Goal: Task Accomplishment & Management: Use online tool/utility

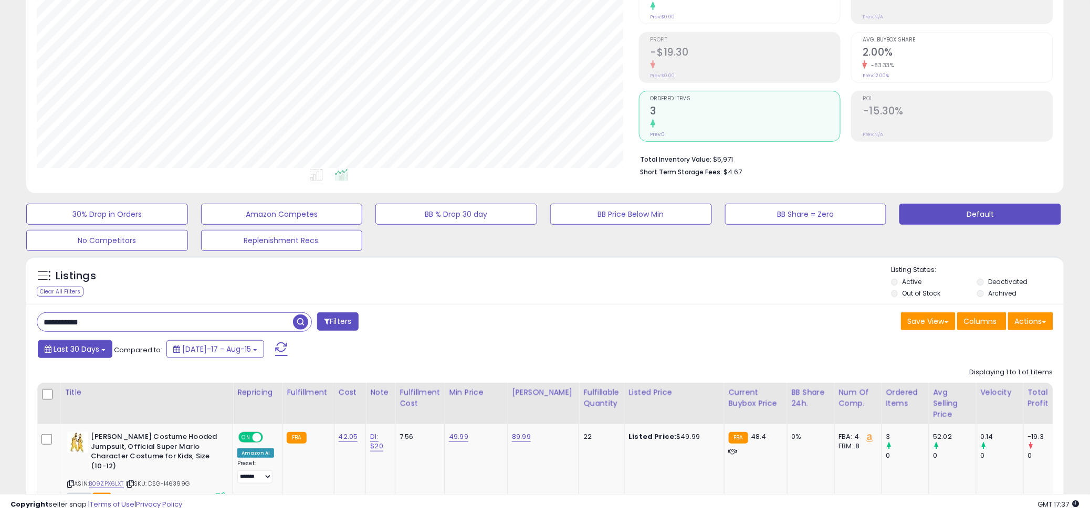
scroll to position [215, 602]
drag, startPoint x: 142, startPoint y: 319, endPoint x: -46, endPoint y: 323, distance: 188.1
click at [0, 323] on html "Unable to login Retrieving listings data.. has not yet accepted the Terms of Us…" at bounding box center [545, 130] width 1090 height 515
paste input "text"
click at [301, 323] on span "button" at bounding box center [300, 322] width 15 height 15
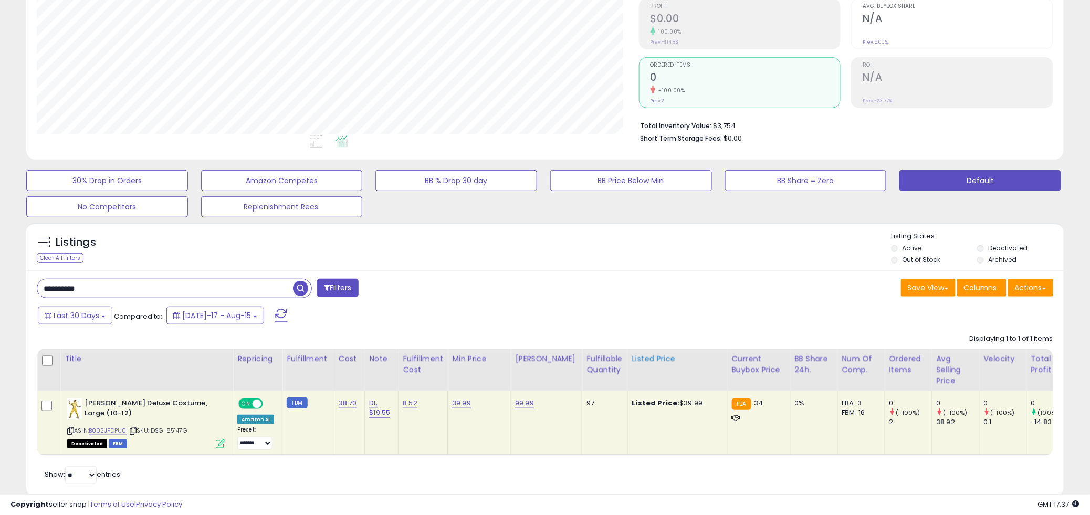
scroll to position [191, 0]
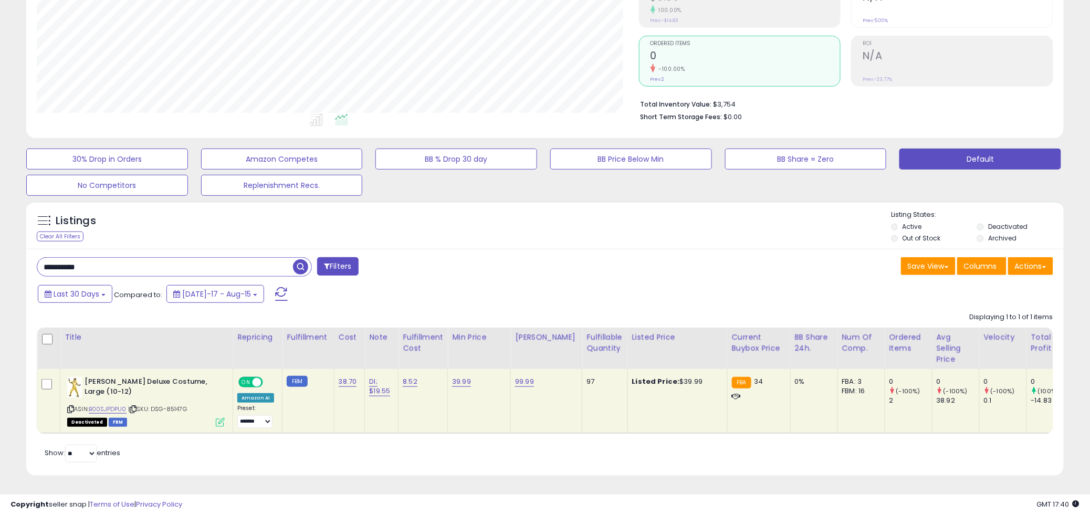
drag, startPoint x: 116, startPoint y: 258, endPoint x: -98, endPoint y: 252, distance: 214.4
click at [0, 252] on html "Unable to login Retrieving listings data.. has not yet accepted the Terms of Us…" at bounding box center [545, 75] width 1090 height 515
paste input "text"
click at [304, 259] on span "button" at bounding box center [300, 266] width 15 height 15
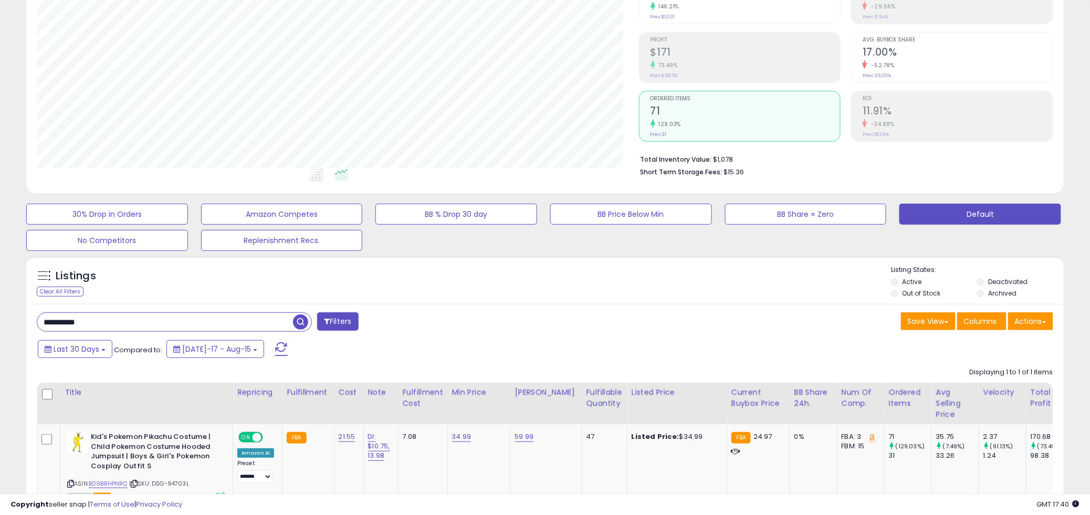
scroll to position [215, 602]
drag, startPoint x: 143, startPoint y: 322, endPoint x: 7, endPoint y: 323, distance: 135.5
click at [7, 323] on div "**********" at bounding box center [545, 241] width 1080 height 646
paste input "text"
click at [302, 324] on span "button" at bounding box center [300, 322] width 15 height 15
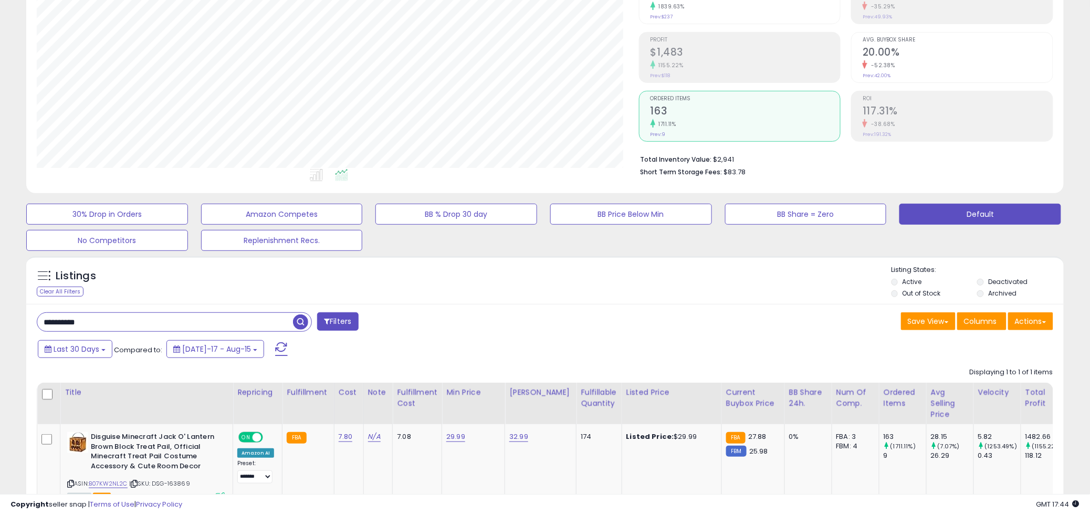
drag, startPoint x: 121, startPoint y: 324, endPoint x: 44, endPoint y: 324, distance: 77.7
click at [36, 325] on div "**********" at bounding box center [287, 323] width 516 height 21
paste input "***"
click at [296, 323] on span "button" at bounding box center [300, 322] width 15 height 15
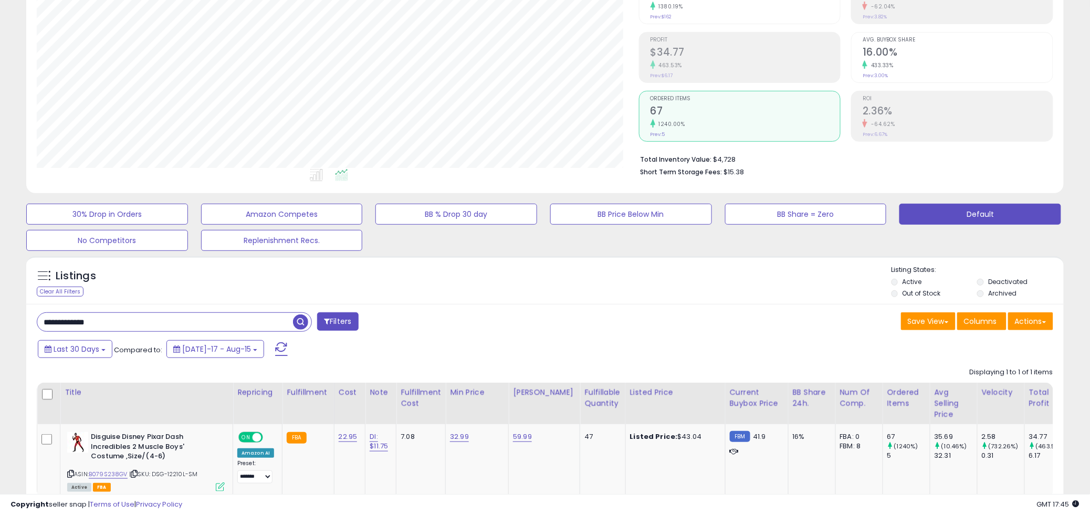
drag, startPoint x: 116, startPoint y: 327, endPoint x: -31, endPoint y: 340, distance: 147.2
click at [0, 340] on html "Unable to login Retrieving listings data.. has not yet accepted the Terms of Us…" at bounding box center [545, 130] width 1090 height 515
paste input "text"
click at [298, 324] on span "button" at bounding box center [300, 322] width 15 height 15
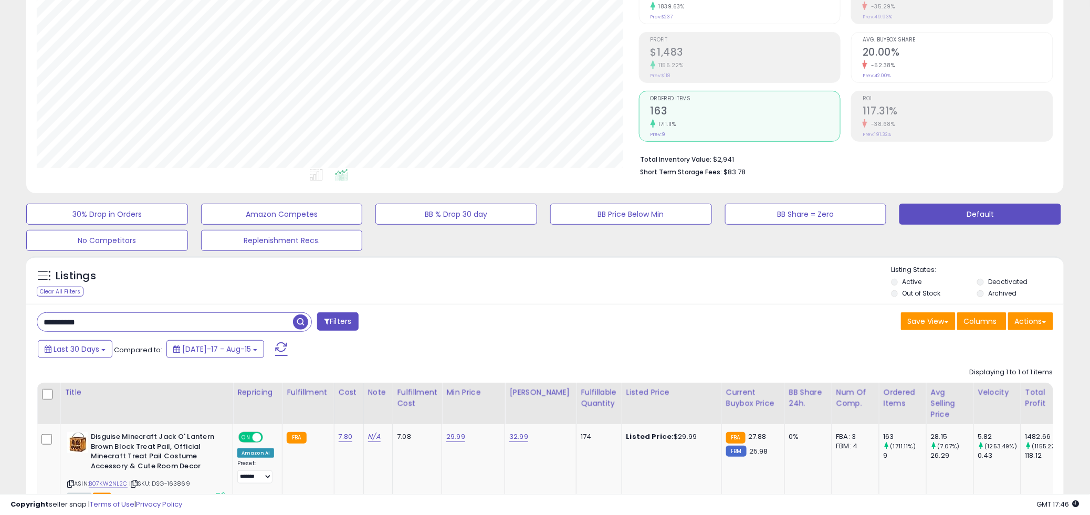
drag, startPoint x: 116, startPoint y: 323, endPoint x: -28, endPoint y: 327, distance: 143.5
click at [0, 327] on html "Unable to login Retrieving listings data.. has not yet accepted the Terms of Us…" at bounding box center [545, 130] width 1090 height 515
paste input "text"
click at [295, 320] on span "button" at bounding box center [300, 322] width 15 height 15
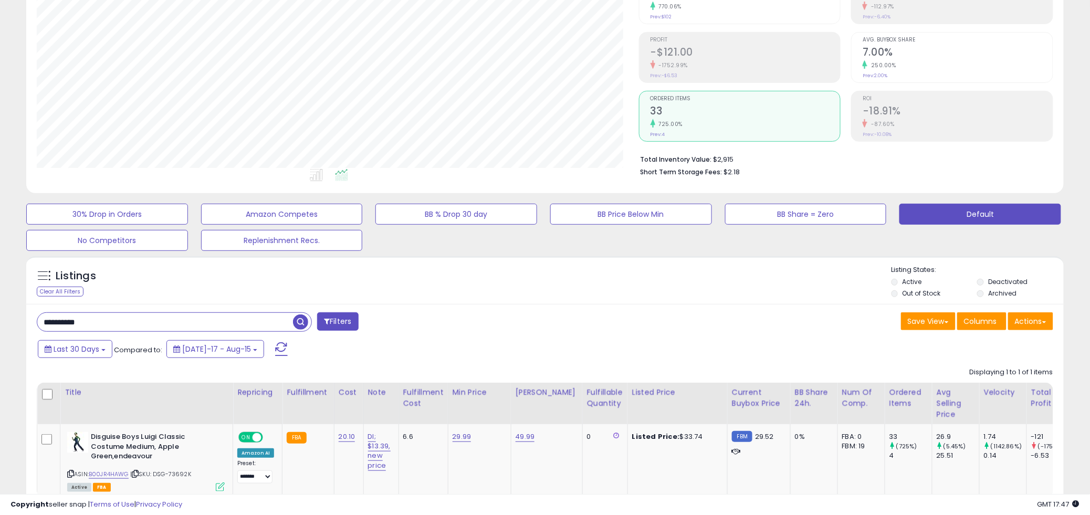
drag, startPoint x: 109, startPoint y: 321, endPoint x: -36, endPoint y: 318, distance: 144.5
click at [0, 318] on html "Unable to login Retrieving listings data.. has not yet accepted the Terms of Us…" at bounding box center [545, 130] width 1090 height 515
paste input "**"
click at [297, 321] on span "button" at bounding box center [300, 322] width 15 height 15
drag, startPoint x: 122, startPoint y: 327, endPoint x: 13, endPoint y: 327, distance: 109.8
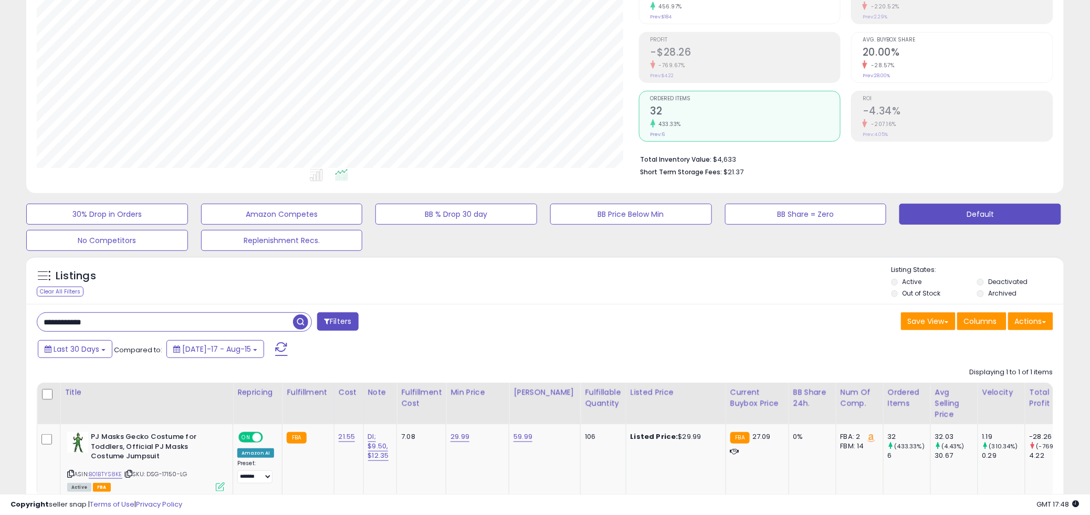
click at [13, 327] on div "**********" at bounding box center [545, 236] width 1080 height 636
paste input "text"
click at [298, 324] on span "button" at bounding box center [300, 322] width 15 height 15
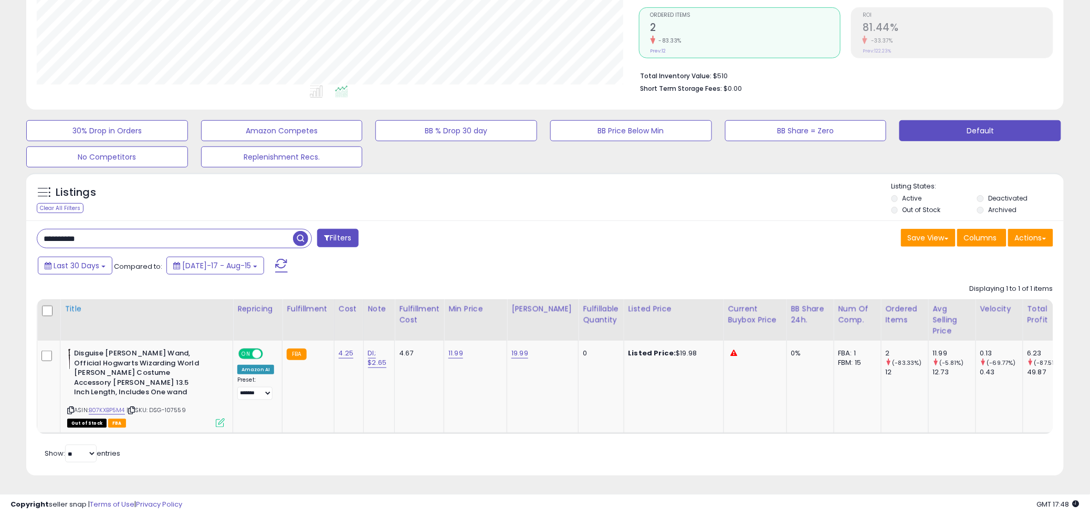
scroll to position [220, 0]
drag, startPoint x: 112, startPoint y: 231, endPoint x: -40, endPoint y: 238, distance: 152.5
click at [0, 238] on html "Unable to login Retrieving listings data.. has not yet accepted the Terms of Us…" at bounding box center [545, 46] width 1090 height 515
paste input "**"
paste input "**********"
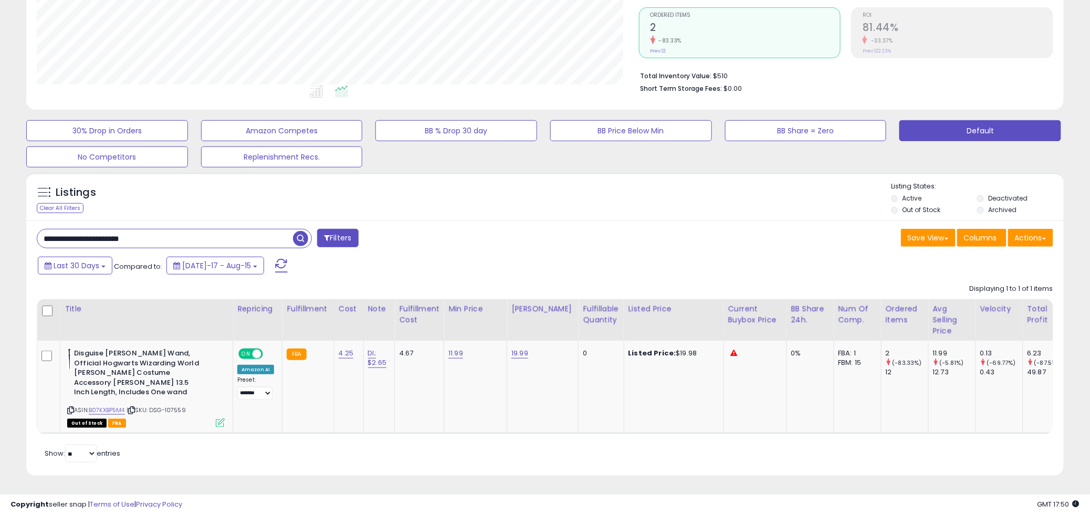
drag, startPoint x: 219, startPoint y: 228, endPoint x: -80, endPoint y: 245, distance: 299.4
click at [0, 245] on html "Unable to login Retrieving listings data.. has not yet accepted the Terms of Us…" at bounding box center [545, 46] width 1090 height 515
paste input "text"
click at [297, 231] on span "button" at bounding box center [300, 238] width 15 height 15
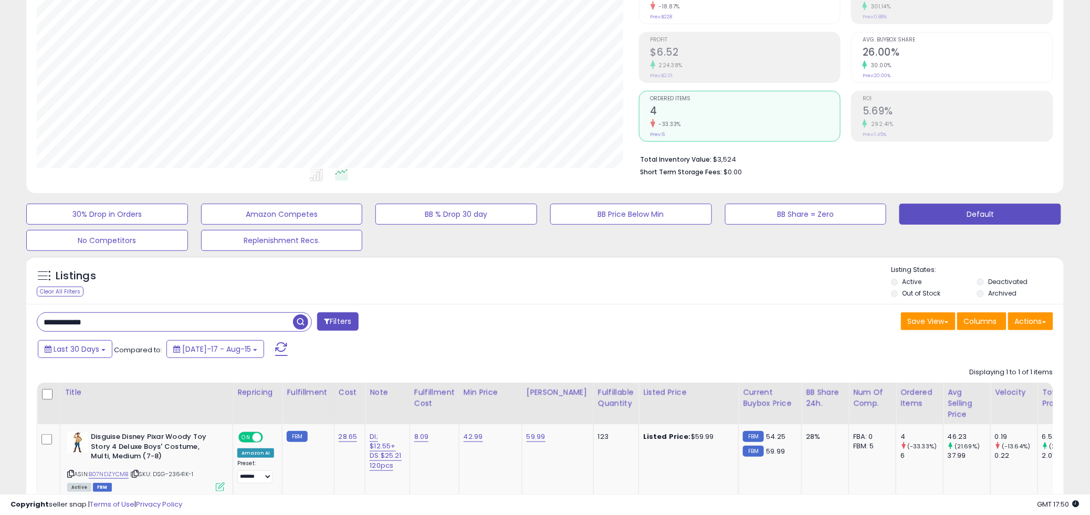
scroll to position [215, 602]
drag, startPoint x: 108, startPoint y: 326, endPoint x: -15, endPoint y: 327, distance: 122.4
click at [0, 327] on html "Unable to login Retrieving listings data.. has not yet accepted the Terms of Us…" at bounding box center [545, 130] width 1090 height 515
paste input "**********"
click at [298, 326] on span "button" at bounding box center [300, 322] width 15 height 15
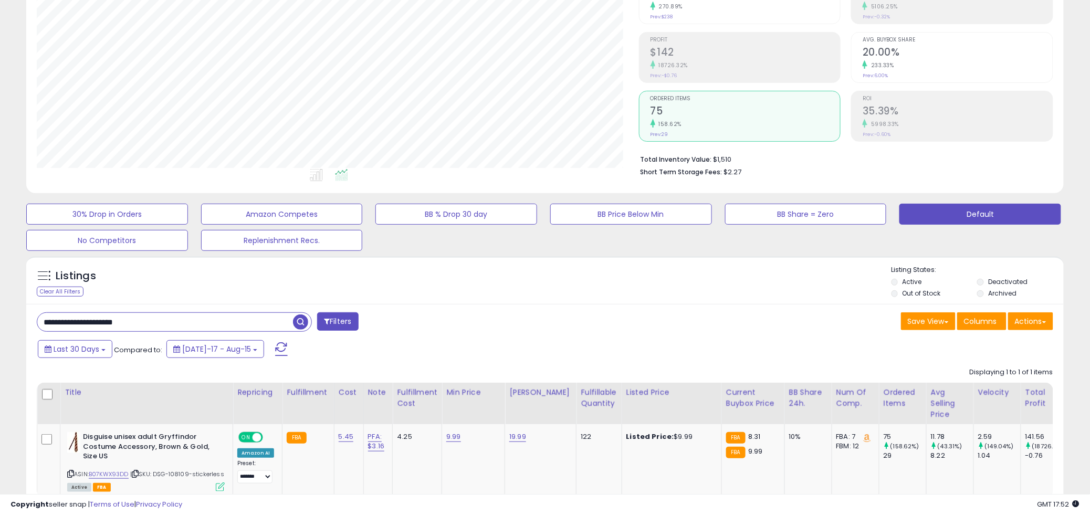
drag, startPoint x: 170, startPoint y: 319, endPoint x: 34, endPoint y: 322, distance: 135.6
click at [35, 322] on div "**********" at bounding box center [287, 323] width 516 height 21
paste input "text"
click at [302, 327] on span "button" at bounding box center [300, 322] width 15 height 15
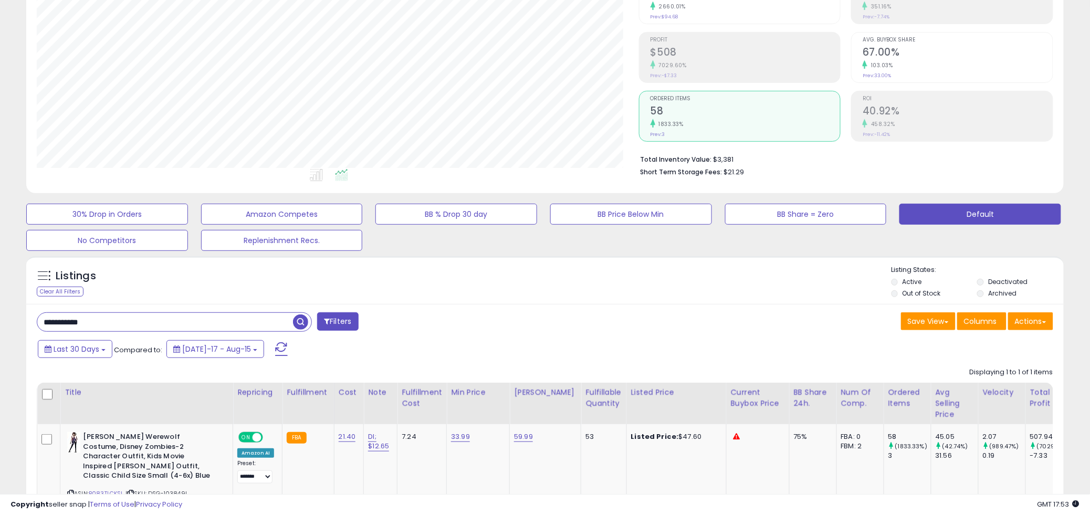
drag, startPoint x: 111, startPoint y: 325, endPoint x: 12, endPoint y: 326, distance: 99.8
click at [12, 326] on div "**********" at bounding box center [545, 245] width 1080 height 655
paste input "*"
click at [298, 320] on span "button" at bounding box center [300, 322] width 15 height 15
drag, startPoint x: 186, startPoint y: 314, endPoint x: -39, endPoint y: 320, distance: 226.0
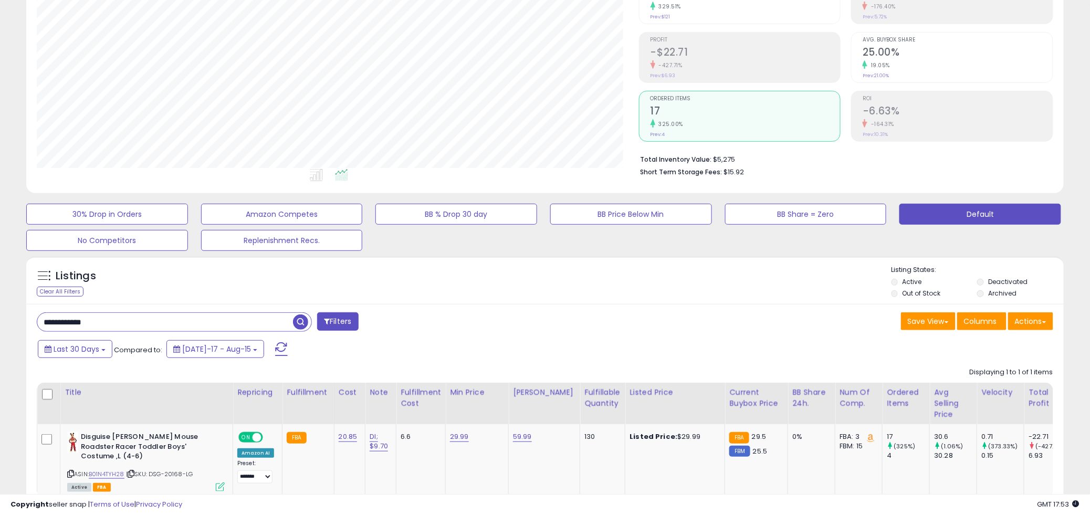
click at [0, 320] on html "Unable to login Retrieving listings data.. has not yet accepted the Terms of Us…" at bounding box center [545, 130] width 1090 height 515
paste input "text"
click at [305, 322] on span "button" at bounding box center [300, 322] width 15 height 15
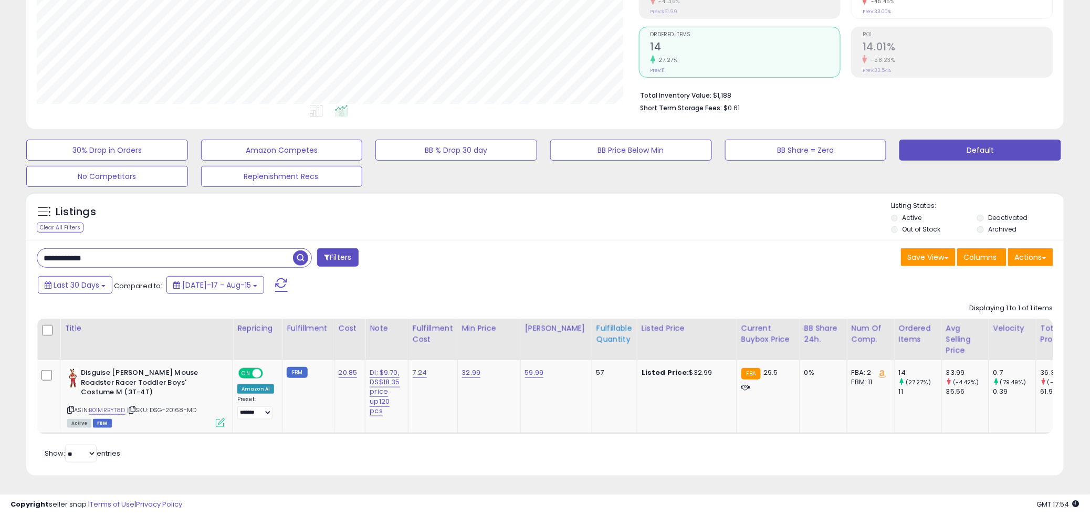
scroll to position [201, 0]
drag, startPoint x: 127, startPoint y: 254, endPoint x: 55, endPoint y: 251, distance: 72.0
click at [0, 245] on html "Unable to login Retrieving listings data.. has not yet accepted the Terms of Us…" at bounding box center [545, 66] width 1090 height 515
paste input "text"
click at [304, 251] on span "button" at bounding box center [300, 258] width 15 height 15
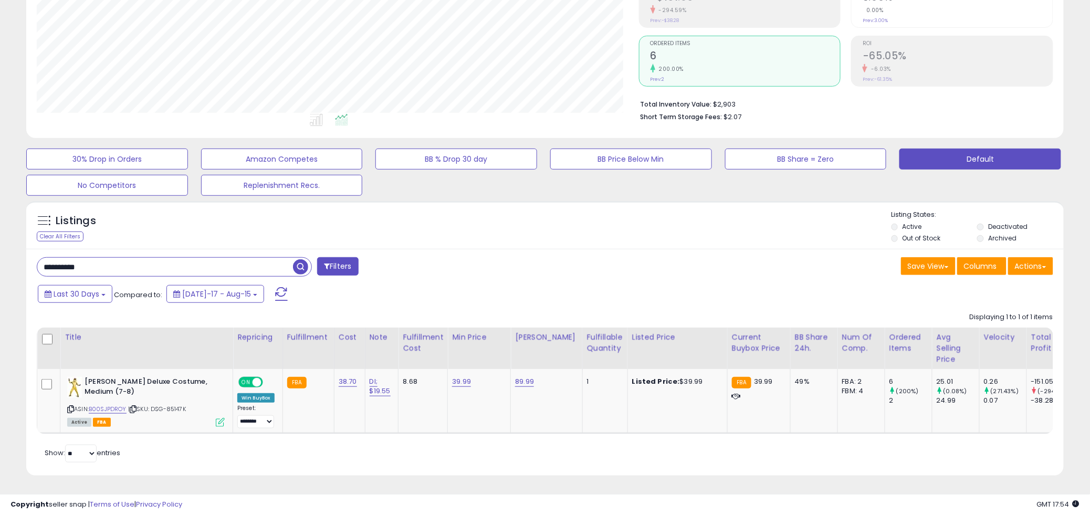
scroll to position [191, 0]
drag, startPoint x: 98, startPoint y: 261, endPoint x: 92, endPoint y: 260, distance: 6.4
click at [0, 263] on html "Unable to login Retrieving listings data.. has not yet accepted the Terms of Us…" at bounding box center [545, 75] width 1090 height 515
paste input "***"
click at [298, 259] on span "button" at bounding box center [300, 266] width 15 height 15
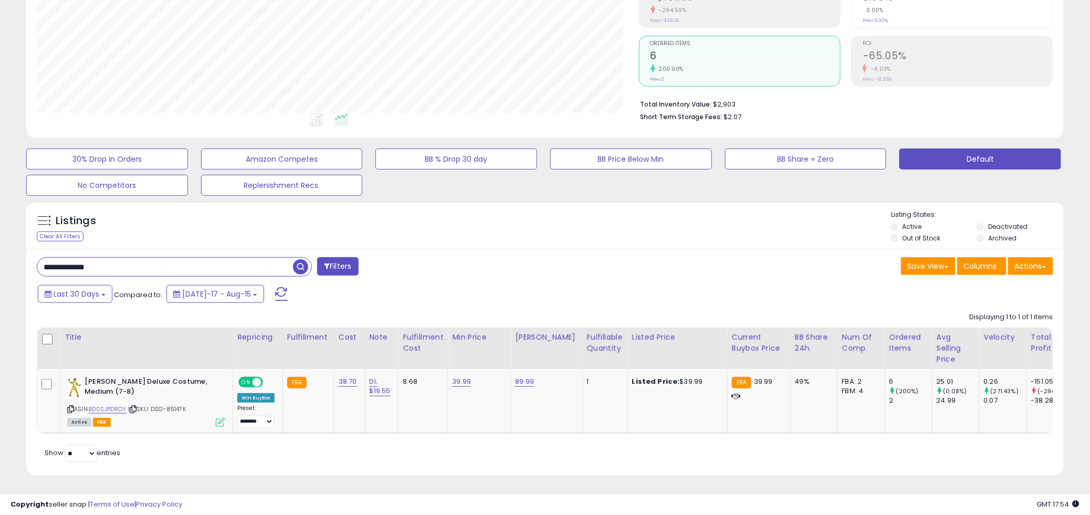
scroll to position [215, 608]
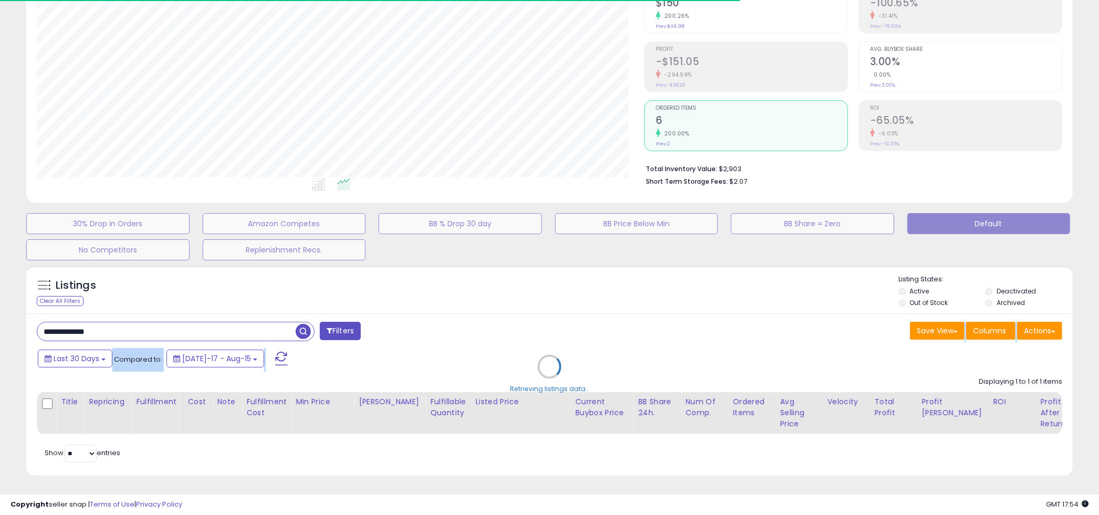
drag, startPoint x: 118, startPoint y: 321, endPoint x: -59, endPoint y: 328, distance: 177.2
click at [0, 328] on html "Unable to login Retrieving listings data.. has not yet accepted the Terms of Us…" at bounding box center [549, 139] width 1099 height 515
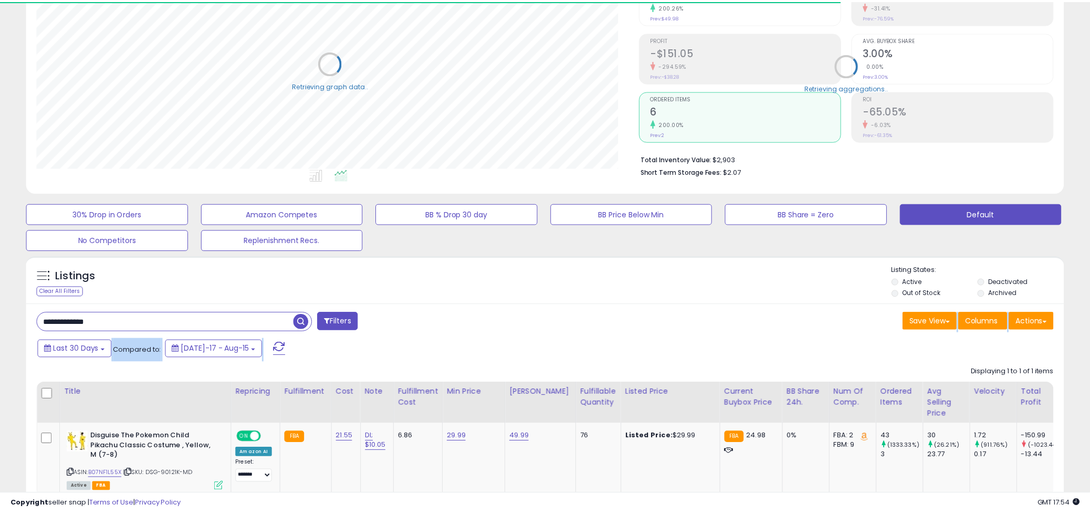
scroll to position [525053, 524665]
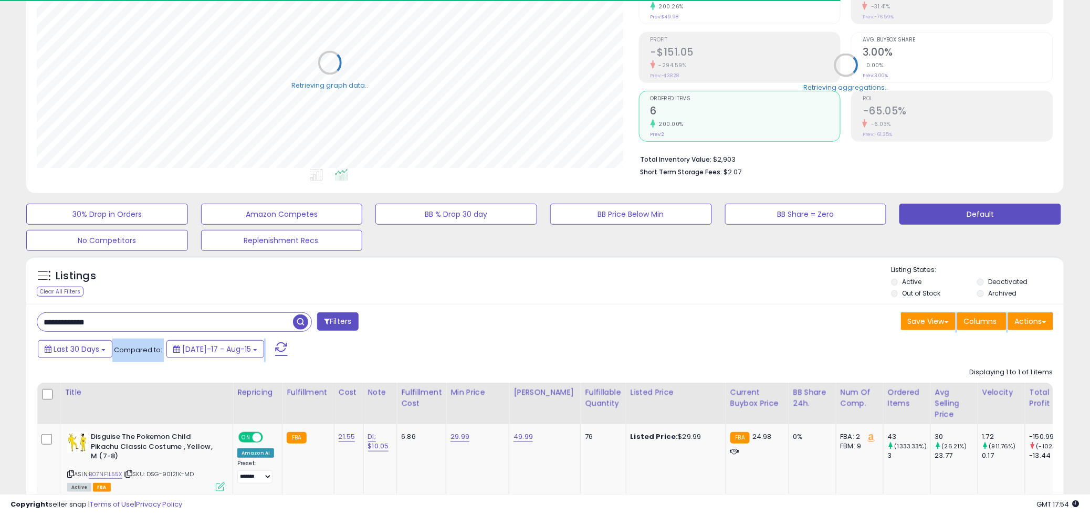
click at [127, 319] on div "**********" at bounding box center [545, 422] width 1038 height 236
drag, startPoint x: 129, startPoint y: 321, endPoint x: -68, endPoint y: 323, distance: 197.0
click at [0, 323] on html "Unable to login Retrieving listings data.. has not yet accepted the Terms of Us…" at bounding box center [545, 130] width 1090 height 515
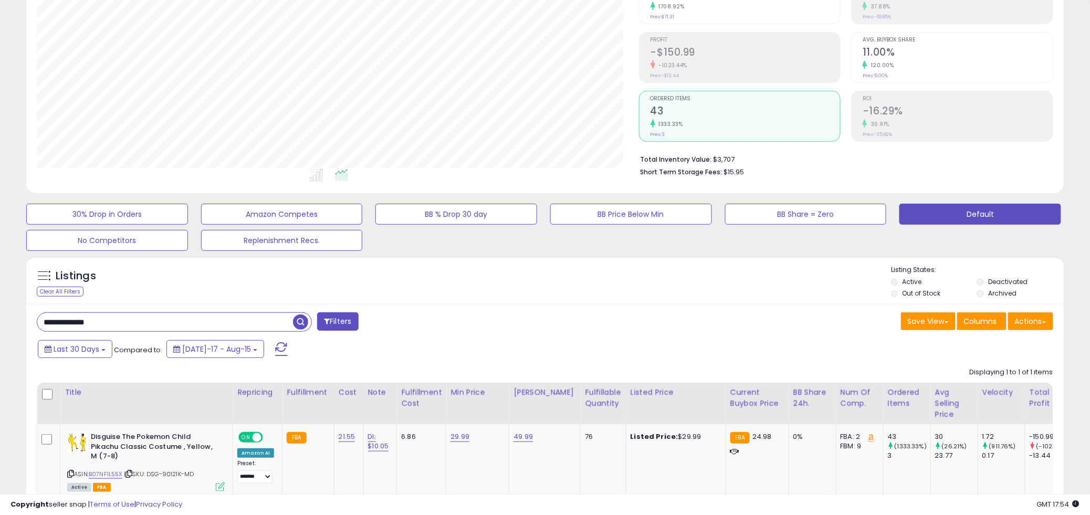
drag, startPoint x: 302, startPoint y: 323, endPoint x: 847, endPoint y: 324, distance: 544.7
click at [305, 323] on span "button" at bounding box center [300, 322] width 15 height 15
drag, startPoint x: 181, startPoint y: 324, endPoint x: -89, endPoint y: 338, distance: 270.3
click at [0, 338] on html "Unable to login Retrieving listings data.. has not yet accepted the Terms of Us…" at bounding box center [545, 130] width 1090 height 515
paste input "text"
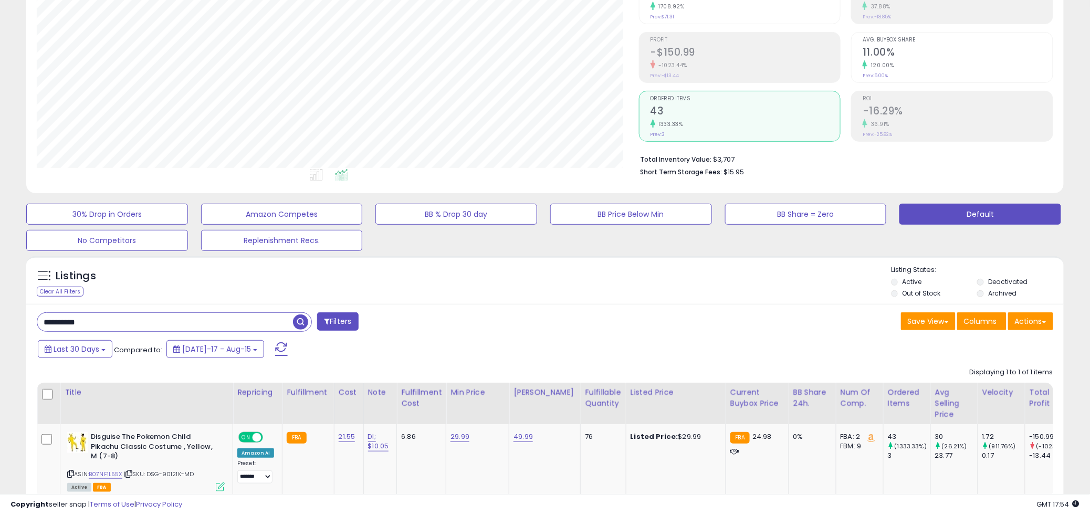
drag, startPoint x: 296, startPoint y: 324, endPoint x: 325, endPoint y: 322, distance: 28.4
click at [301, 324] on span "button" at bounding box center [300, 322] width 15 height 15
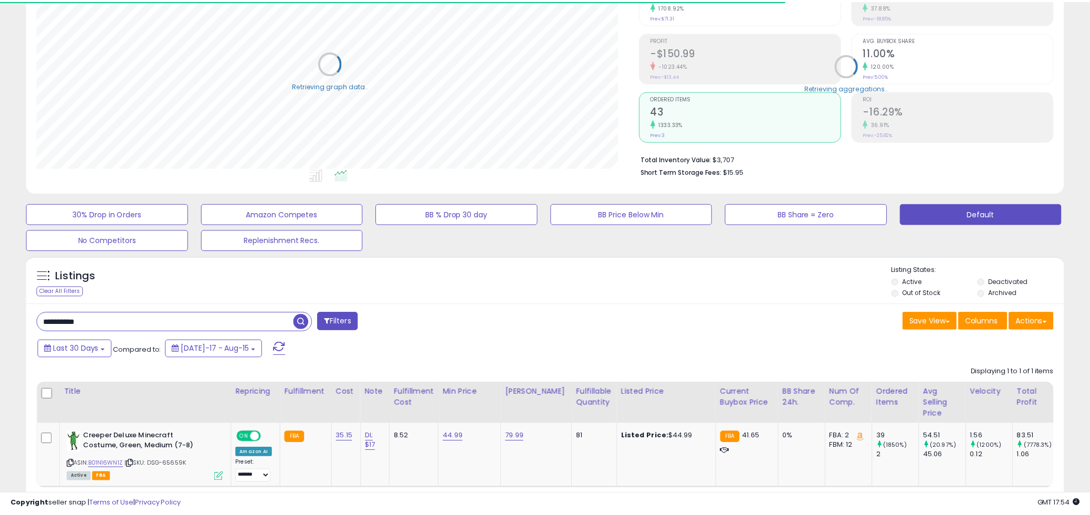
scroll to position [0, 0]
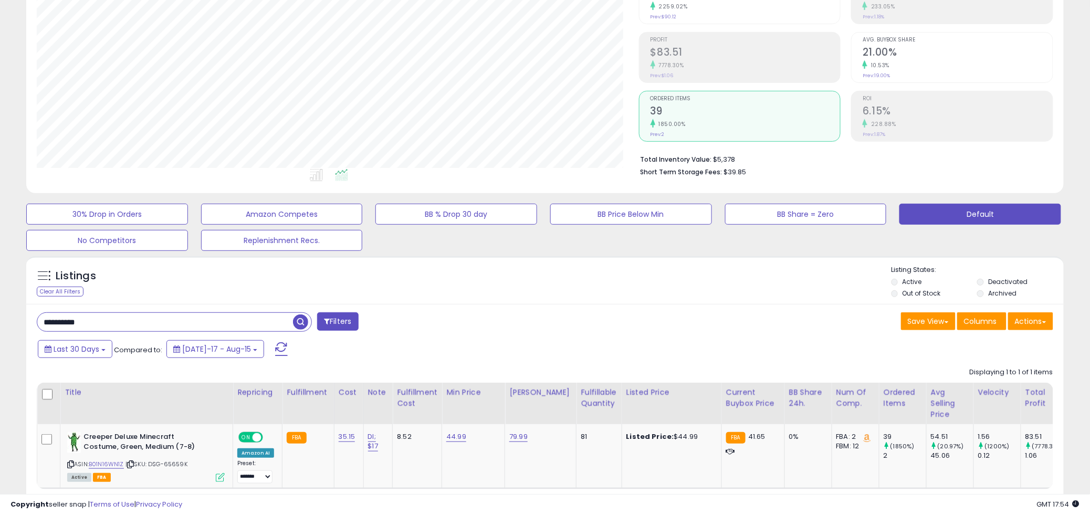
drag, startPoint x: 124, startPoint y: 323, endPoint x: -52, endPoint y: 329, distance: 176.6
click at [0, 329] on html "Unable to login Retrieving listings data.. has not yet accepted the Terms of Us…" at bounding box center [545, 130] width 1090 height 515
paste input "text"
click at [300, 320] on span "button" at bounding box center [300, 322] width 15 height 15
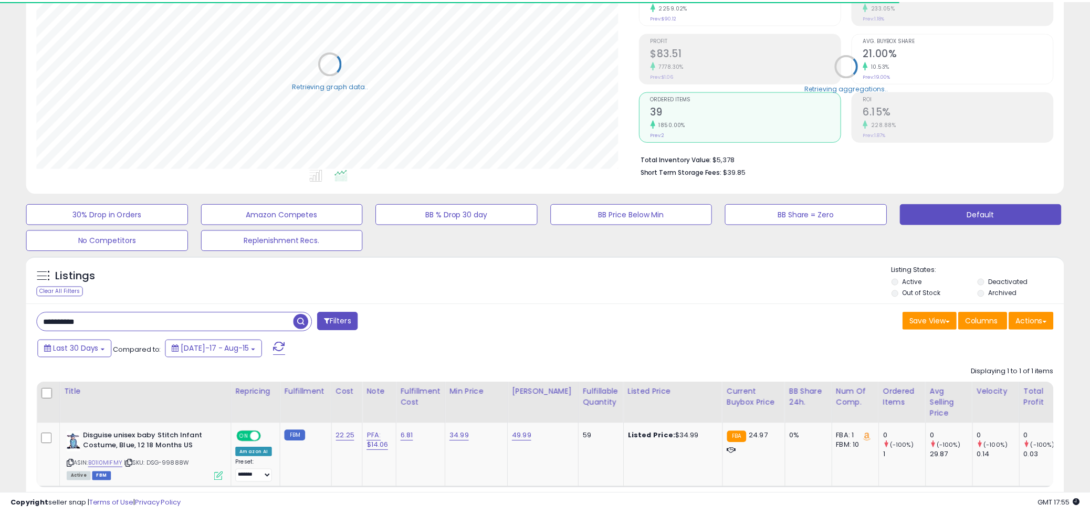
scroll to position [215, 602]
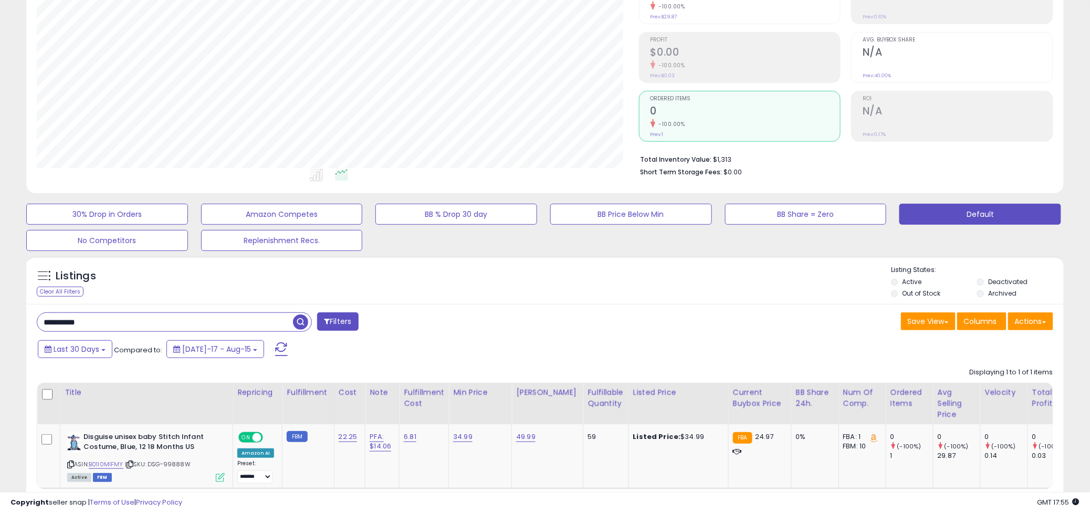
drag, startPoint x: 134, startPoint y: 328, endPoint x: -14, endPoint y: 340, distance: 148.1
click at [0, 340] on html "Unable to login Retrieving listings data.. has not yet accepted the Terms of Us…" at bounding box center [545, 129] width 1090 height 513
paste input "text"
click at [302, 326] on span "button" at bounding box center [300, 322] width 15 height 15
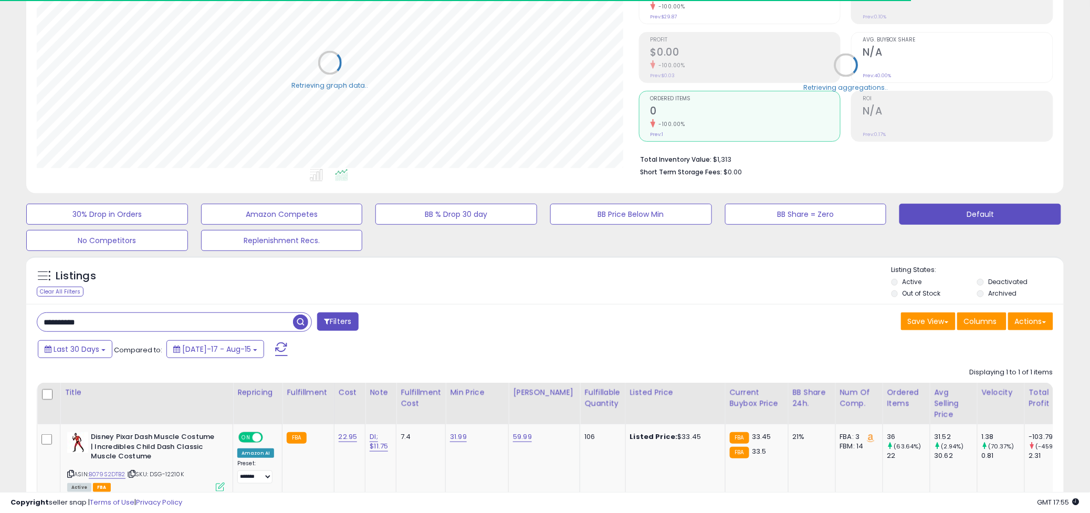
scroll to position [525053, 524665]
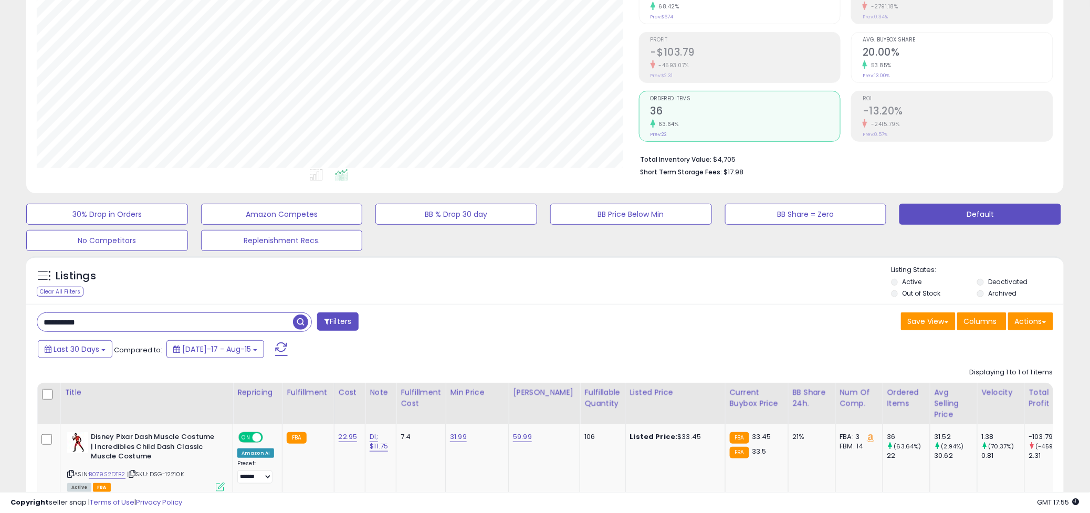
drag, startPoint x: 114, startPoint y: 326, endPoint x: 21, endPoint y: 333, distance: 93.3
click at [21, 333] on div "Listings Clear All Filters" at bounding box center [545, 402] width 1054 height 303
paste input "text"
click at [298, 323] on span "button" at bounding box center [300, 322] width 15 height 15
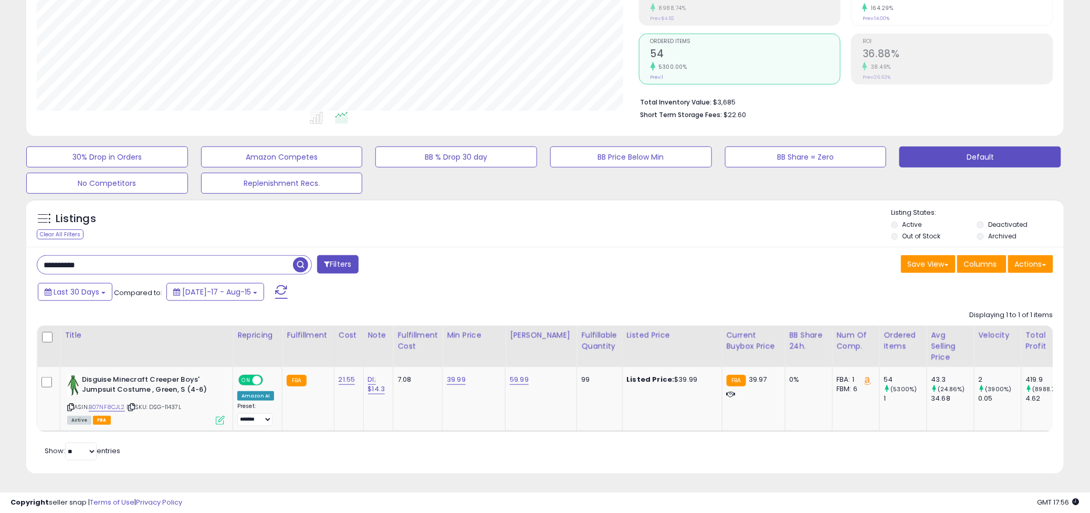
drag, startPoint x: 121, startPoint y: 255, endPoint x: -25, endPoint y: 256, distance: 146.0
click at [0, 256] on html "Unable to login Retrieving listings data.. has not yet accepted the Terms of Us…" at bounding box center [545, 72] width 1090 height 513
paste input "text"
click at [305, 258] on span "button" at bounding box center [300, 264] width 15 height 15
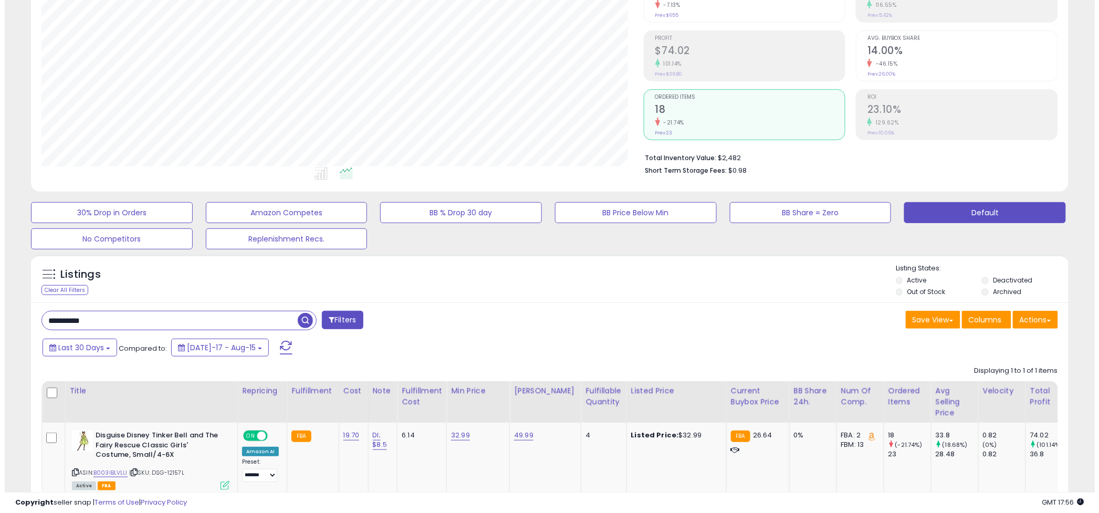
scroll to position [215, 602]
drag, startPoint x: 112, startPoint y: 317, endPoint x: -48, endPoint y: 318, distance: 160.2
click at [0, 318] on html "Unable to login Retrieving listings data.. has not yet accepted the Terms of Us…" at bounding box center [545, 127] width 1090 height 513
paste input "text"
click at [295, 321] on span "button" at bounding box center [300, 320] width 15 height 15
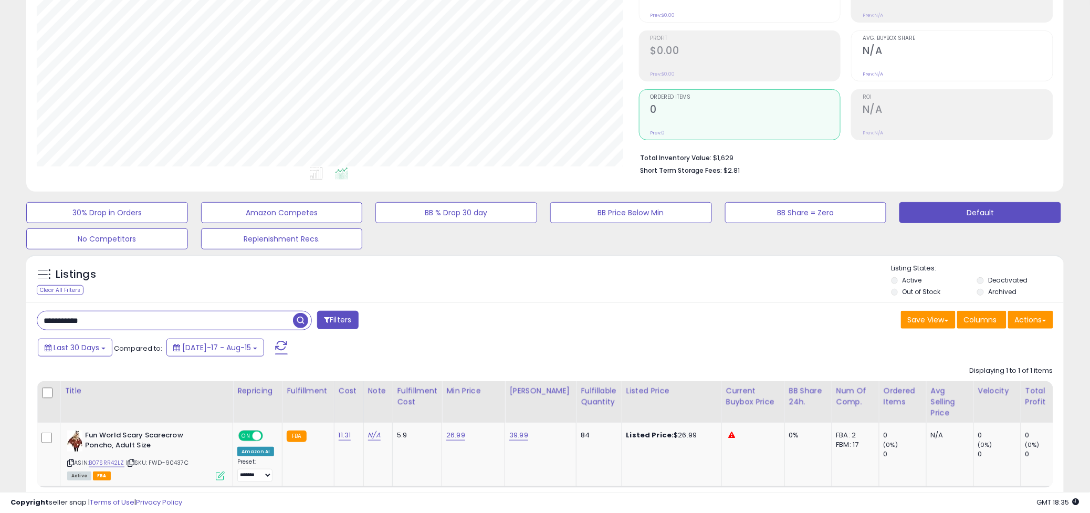
drag, startPoint x: 129, startPoint y: 327, endPoint x: -137, endPoint y: 324, distance: 265.8
click at [0, 324] on html "Unable to login Retrieving listings data.. has not yet accepted the Terms of Us…" at bounding box center [545, 127] width 1090 height 513
paste input "text"
click at [305, 317] on span "button" at bounding box center [300, 320] width 15 height 15
drag, startPoint x: 157, startPoint y: 326, endPoint x: 80, endPoint y: 317, distance: 77.2
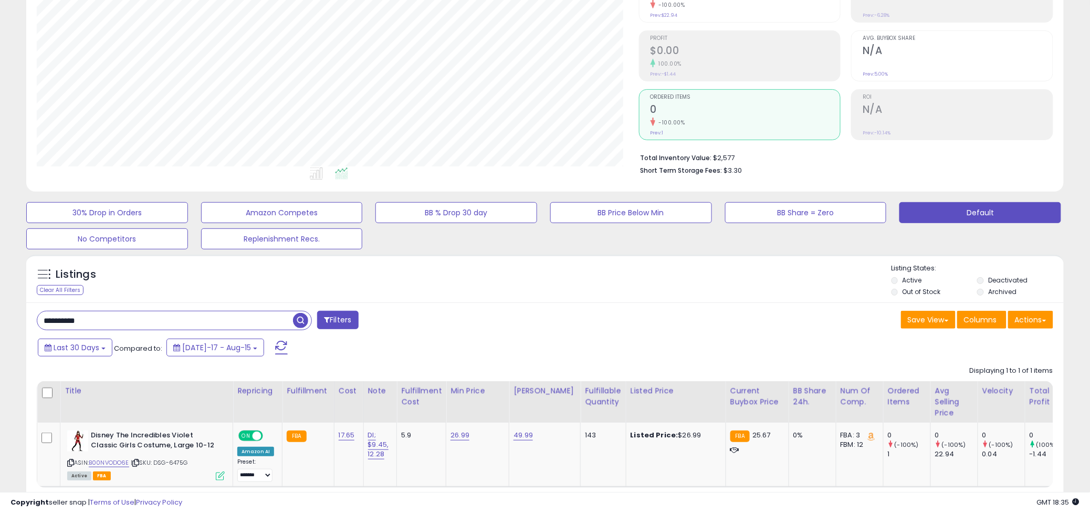
click at [0, 310] on html "Unable to login Retrieving listings data.. has not yet accepted the Terms of Us…" at bounding box center [545, 127] width 1090 height 513
paste input "*"
click at [300, 324] on span "button" at bounding box center [300, 320] width 15 height 15
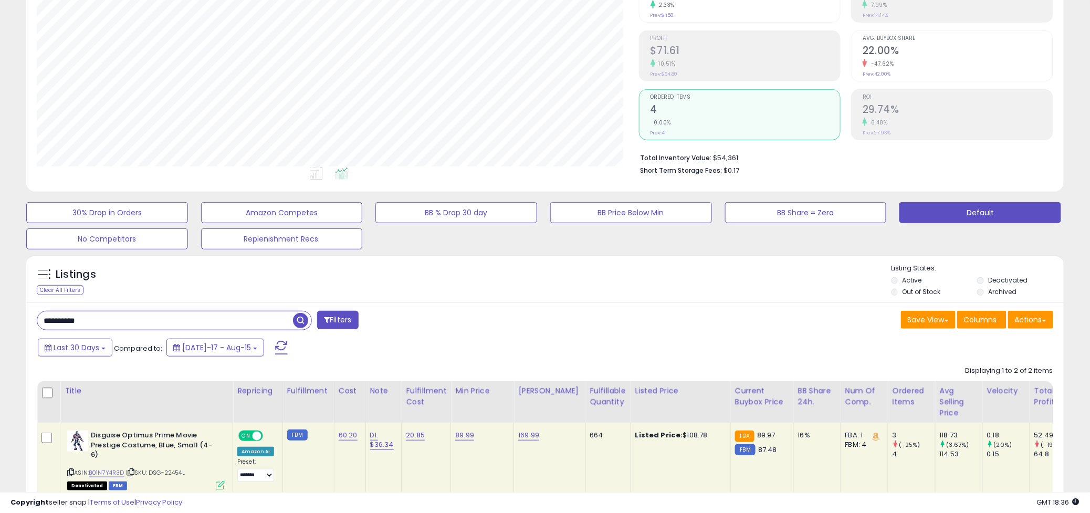
drag, startPoint x: 139, startPoint y: 316, endPoint x: 39, endPoint y: 327, distance: 100.5
click at [23, 327] on div "Listings Clear All Filters" at bounding box center [545, 438] width 1054 height 377
paste input "text"
click at [303, 318] on span "button" at bounding box center [300, 320] width 15 height 15
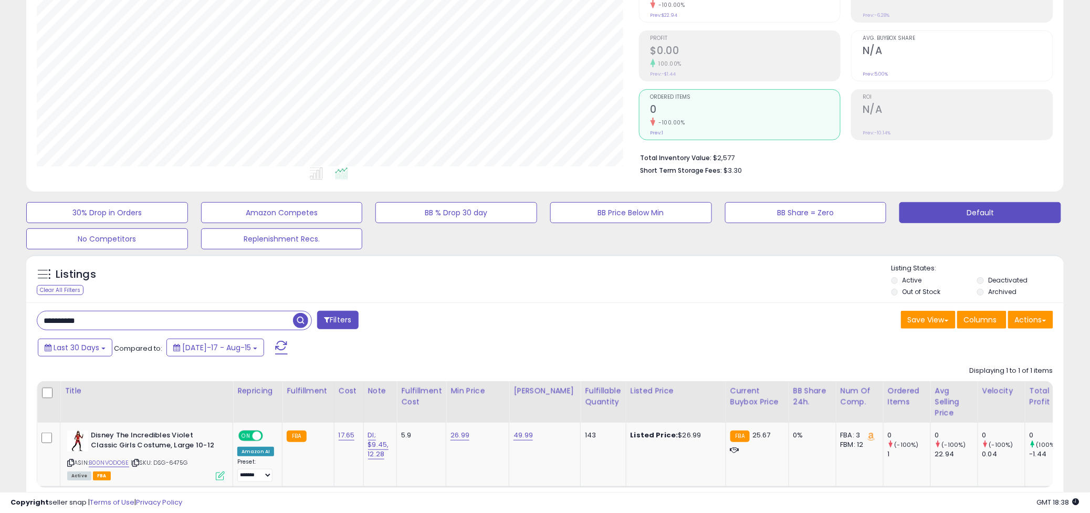
drag, startPoint x: 148, startPoint y: 319, endPoint x: -19, endPoint y: 300, distance: 168.6
click at [0, 300] on html "Unable to login Retrieving listings data.. has not yet accepted the Terms of Us…" at bounding box center [545, 127] width 1090 height 513
paste input "*"
click at [303, 324] on span "button" at bounding box center [300, 320] width 15 height 15
drag, startPoint x: 126, startPoint y: 319, endPoint x: -17, endPoint y: 321, distance: 143.4
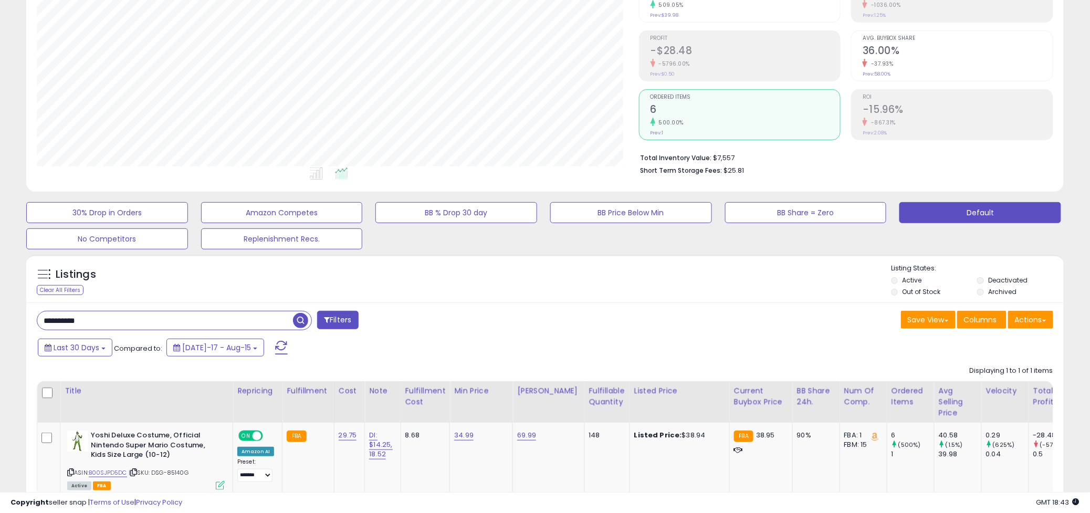
click at [0, 321] on html "Unable to login Retrieving listings data.. has not yet accepted the Terms of Us…" at bounding box center [545, 127] width 1090 height 513
paste input "text"
click at [304, 323] on span "button" at bounding box center [300, 320] width 15 height 15
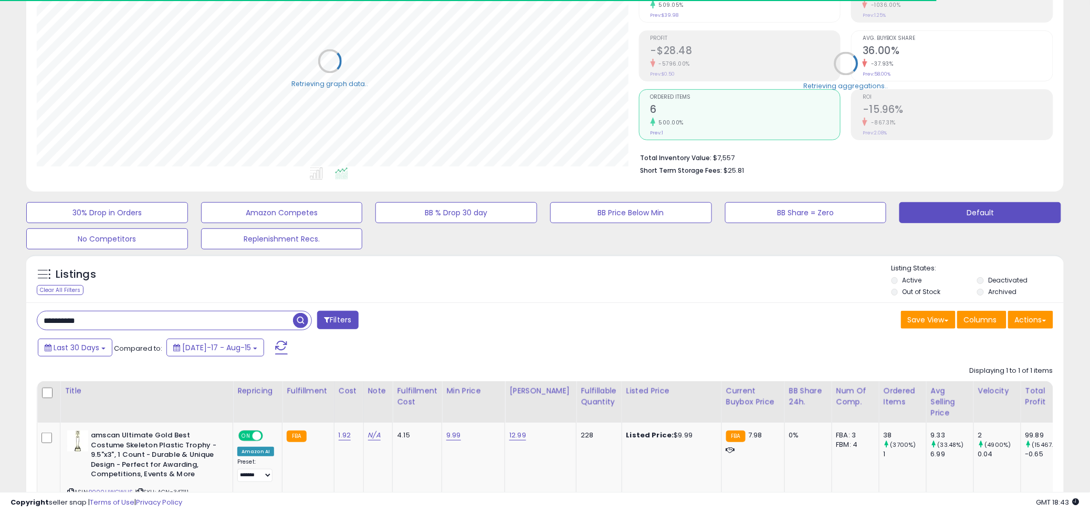
scroll to position [525053, 524665]
drag, startPoint x: 110, startPoint y: 323, endPoint x: 12, endPoint y: 327, distance: 98.3
click at [12, 327] on div "**********" at bounding box center [545, 243] width 1080 height 655
paste input "***"
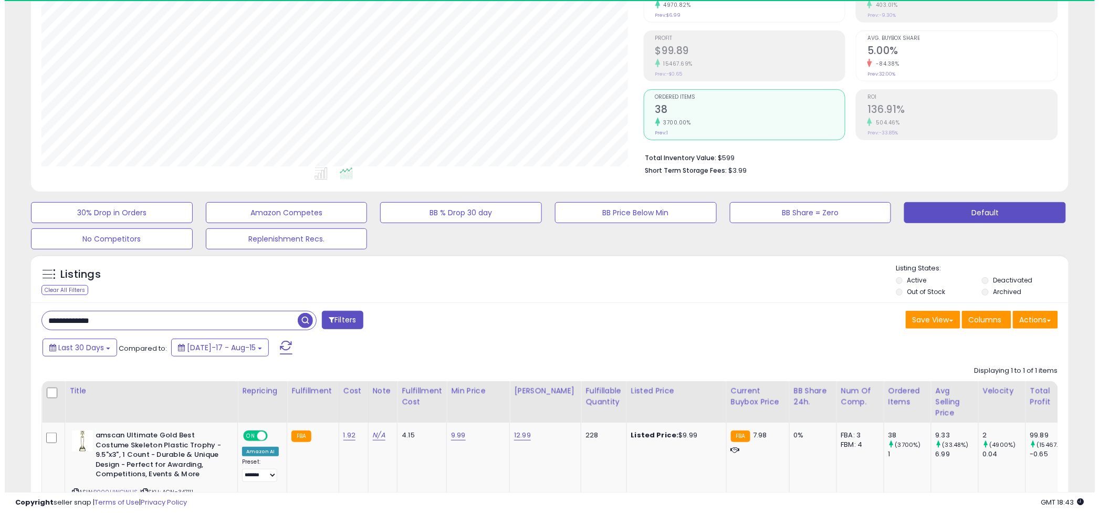
scroll to position [215, 602]
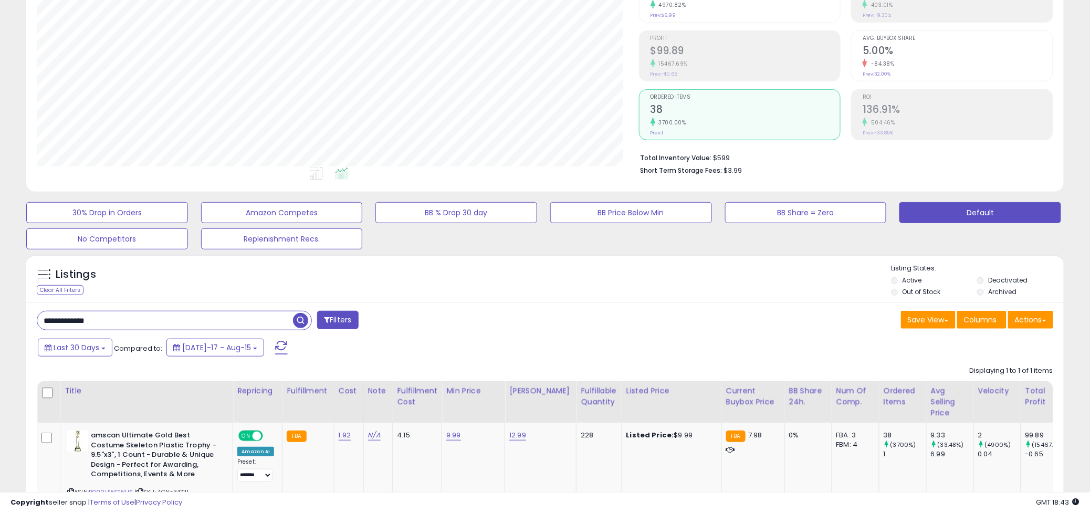
click at [297, 321] on span "button" at bounding box center [300, 320] width 15 height 15
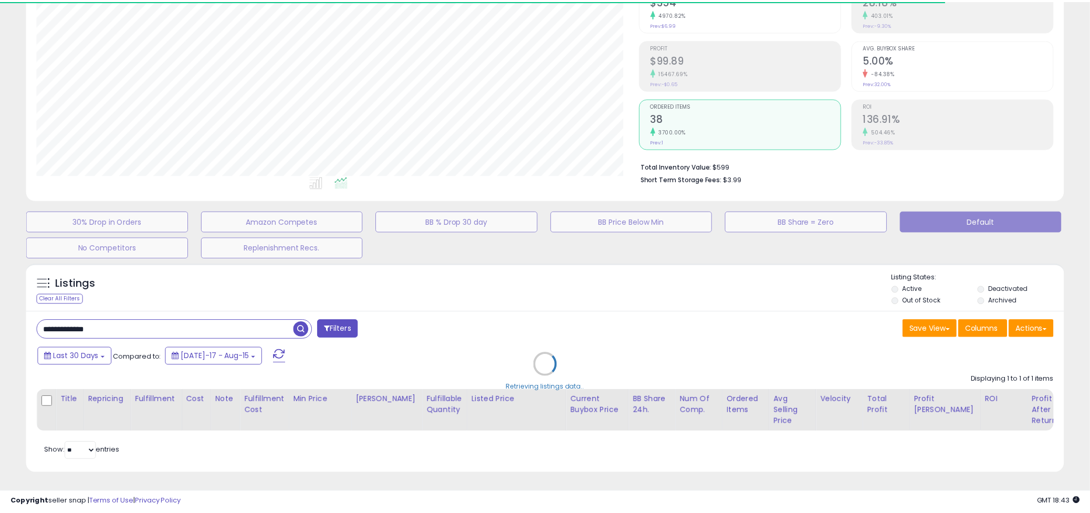
scroll to position [525053, 524665]
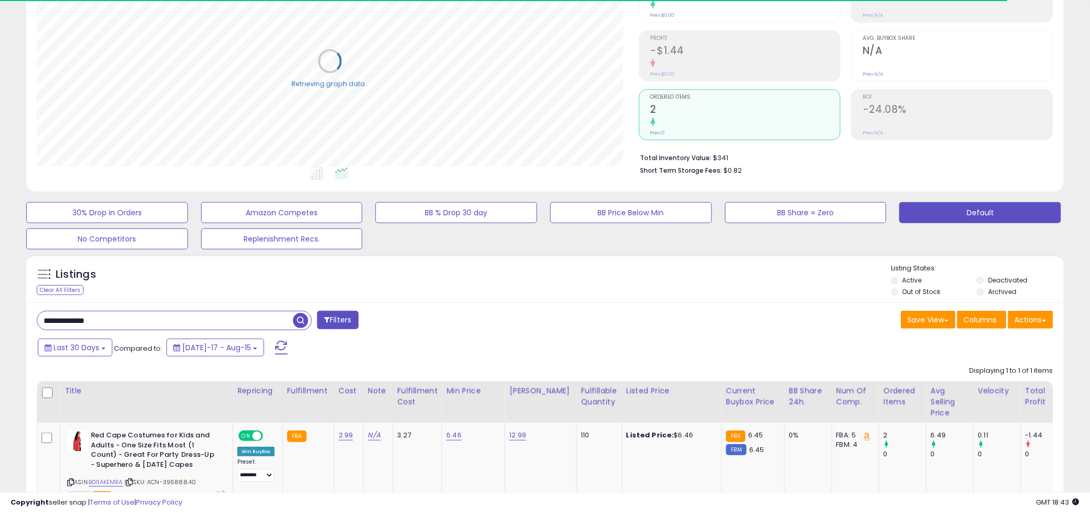
drag, startPoint x: 121, startPoint y: 319, endPoint x: -20, endPoint y: 325, distance: 141.9
click at [0, 325] on html "Unable to login Retrieving listings data.. has not yet accepted the Terms of Us…" at bounding box center [545, 127] width 1090 height 513
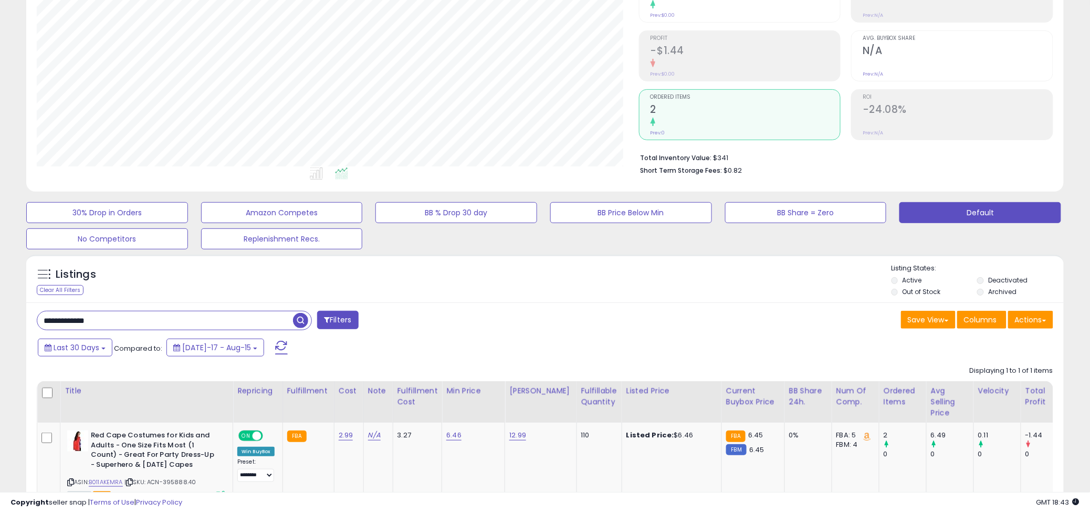
paste input "text"
click at [300, 324] on span "button" at bounding box center [300, 320] width 15 height 15
drag, startPoint x: 153, startPoint y: 329, endPoint x: 18, endPoint y: 331, distance: 134.5
click at [18, 331] on div "Listings Clear All Filters" at bounding box center [545, 411] width 1054 height 322
drag, startPoint x: 131, startPoint y: 325, endPoint x: -64, endPoint y: 326, distance: 194.9
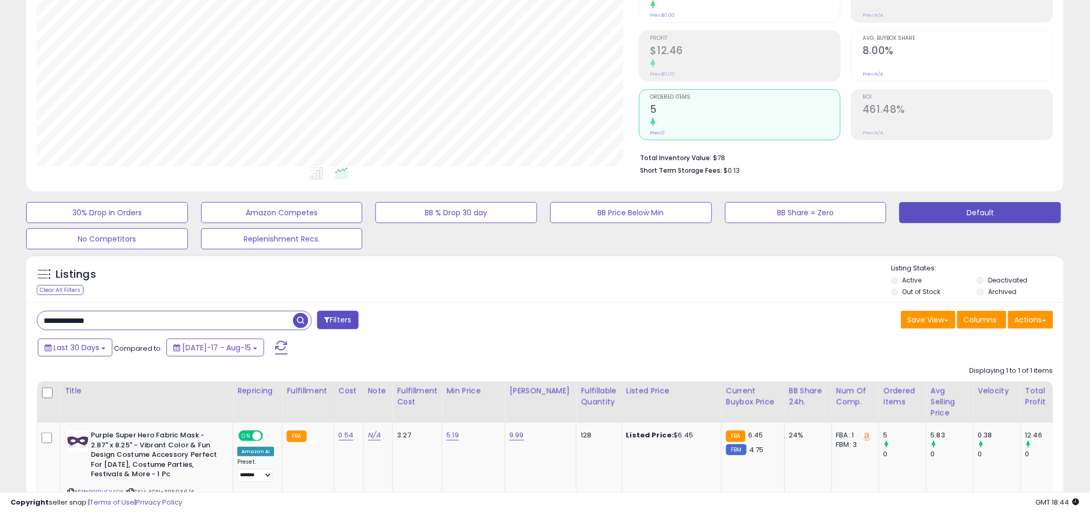
click at [0, 326] on html "Unable to login Retrieving listings data.. has not yet accepted the Terms of Us…" at bounding box center [545, 127] width 1090 height 513
paste input "text"
click at [301, 323] on span "button" at bounding box center [300, 320] width 15 height 15
drag, startPoint x: 148, startPoint y: 319, endPoint x: -68, endPoint y: 327, distance: 216.0
click at [0, 327] on html "Unable to login Retrieving listings data.. has not yet accepted the Terms of Us…" at bounding box center [545, 127] width 1090 height 513
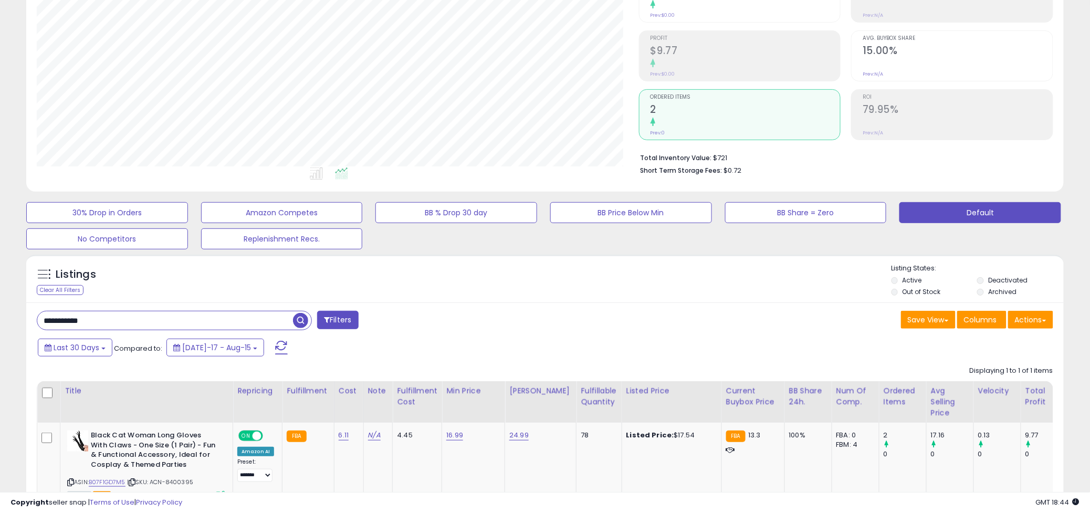
paste input "text"
click at [299, 320] on span "button" at bounding box center [300, 320] width 15 height 15
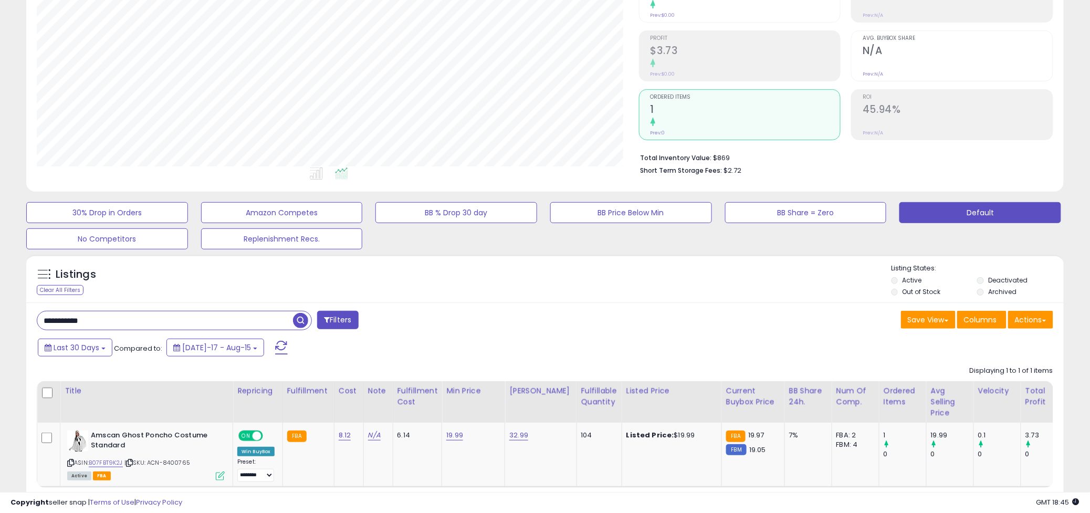
drag, startPoint x: 112, startPoint y: 319, endPoint x: -77, endPoint y: 334, distance: 189.7
click at [0, 334] on html "Unable to login Retrieving listings data.. has not yet accepted the Terms of Us…" at bounding box center [545, 127] width 1090 height 513
drag, startPoint x: 144, startPoint y: 320, endPoint x: -68, endPoint y: 319, distance: 212.7
click at [0, 319] on html "Unable to login Retrieving listings data.. has not yet accepted the Terms of Us…" at bounding box center [545, 127] width 1090 height 513
paste input "***"
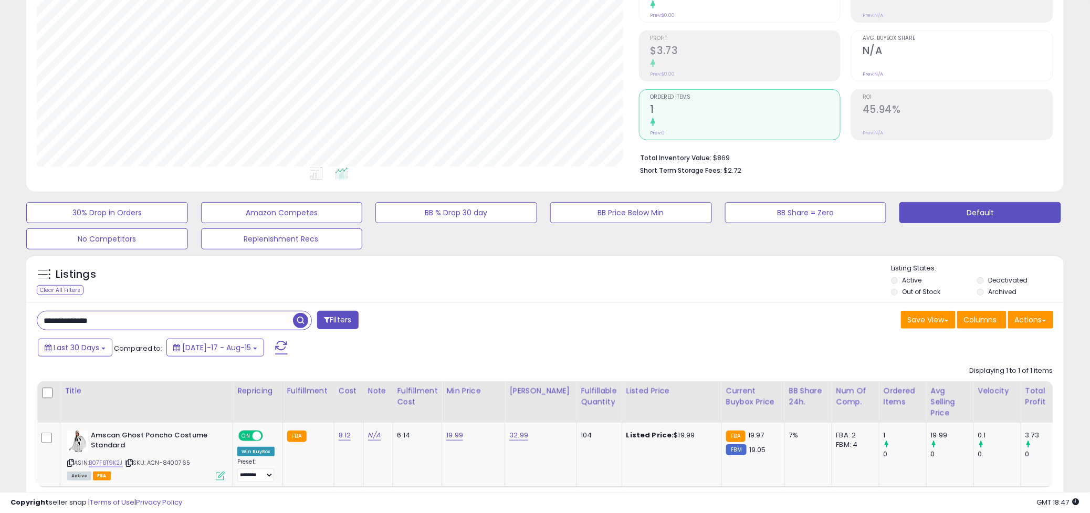
click at [303, 320] on span "button" at bounding box center [300, 320] width 15 height 15
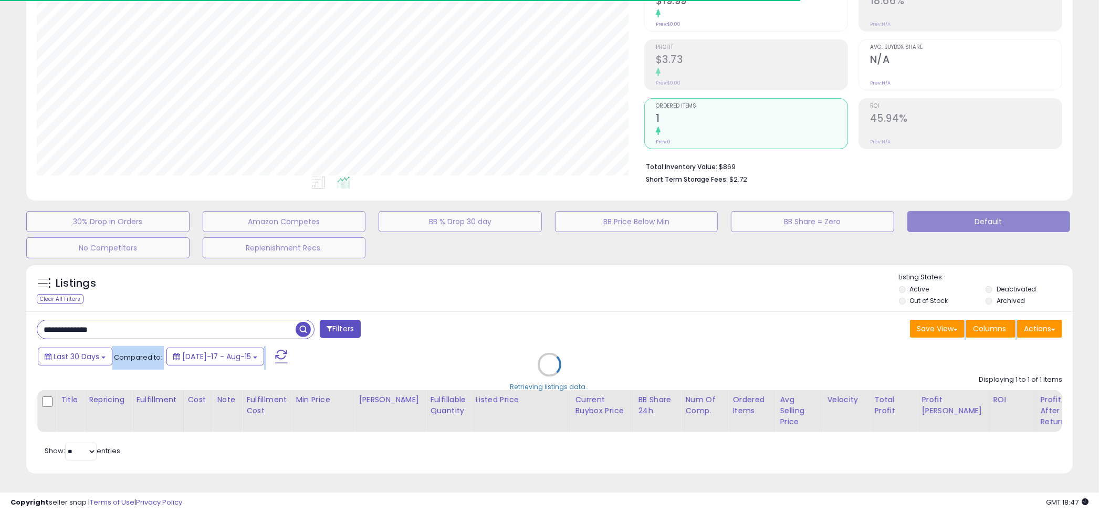
drag, startPoint x: 139, startPoint y: 322, endPoint x: -59, endPoint y: 319, distance: 198.0
click at [0, 319] on html "Unable to login Retrieving listings data.. has not yet accepted the Terms of Us…" at bounding box center [549, 136] width 1099 height 513
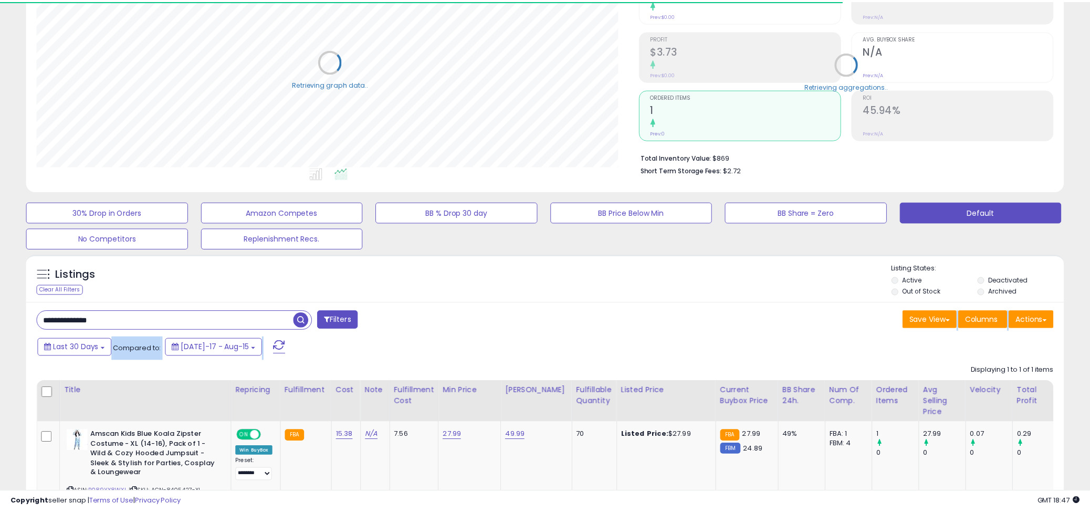
scroll to position [525053, 524665]
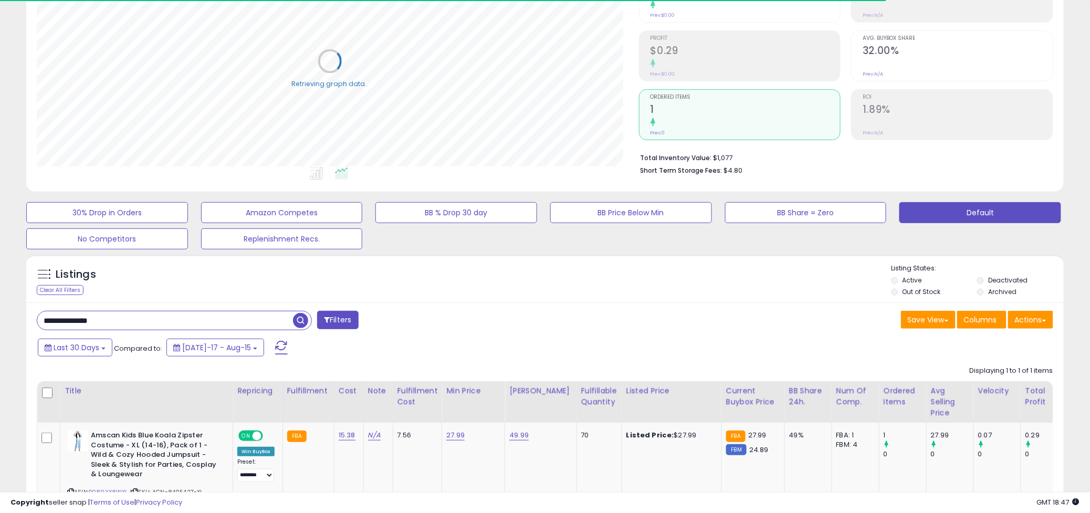
drag, startPoint x: 124, startPoint y: 323, endPoint x: -82, endPoint y: 318, distance: 206.5
click at [0, 318] on html "Unable to login Retrieving listings data.. has not yet accepted the Terms of Us…" at bounding box center [545, 127] width 1090 height 513
paste input "text"
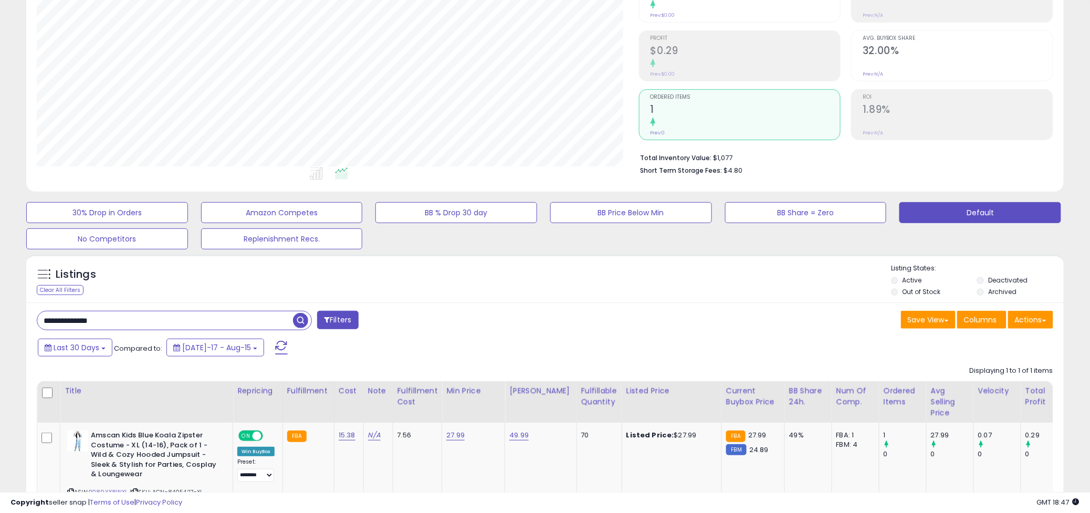
scroll to position [215, 602]
click at [296, 319] on span "button" at bounding box center [300, 320] width 15 height 15
drag, startPoint x: 123, startPoint y: 319, endPoint x: -82, endPoint y: 310, distance: 205.6
click at [0, 310] on html "Unable to login Retrieving listings data.. has not yet accepted the Terms of Us…" at bounding box center [545, 127] width 1090 height 513
paste input "text"
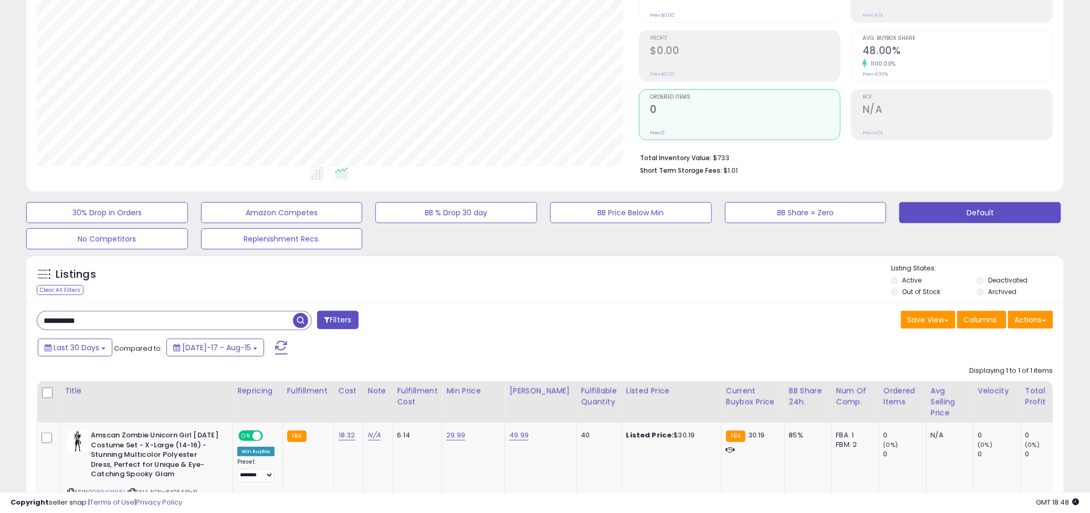
drag, startPoint x: 135, startPoint y: 324, endPoint x: -11, endPoint y: 313, distance: 145.9
click at [0, 313] on html "Unable to login Retrieving listings data.. has not yet accepted the Terms of Us…" at bounding box center [545, 127] width 1090 height 513
click at [300, 321] on span "button" at bounding box center [300, 320] width 15 height 15
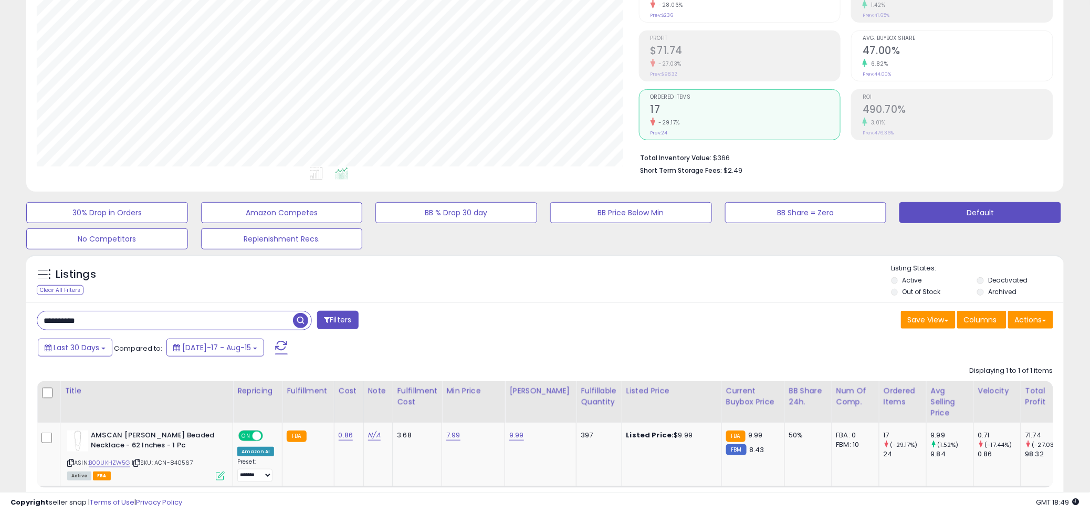
drag, startPoint x: 120, startPoint y: 323, endPoint x: -15, endPoint y: 311, distance: 135.5
click at [0, 311] on html "Unable to login Retrieving listings data.. has not yet accepted the Terms of Us…" at bounding box center [545, 127] width 1090 height 513
paste input "text"
paste input "**********"
click at [298, 322] on span "button" at bounding box center [300, 320] width 15 height 15
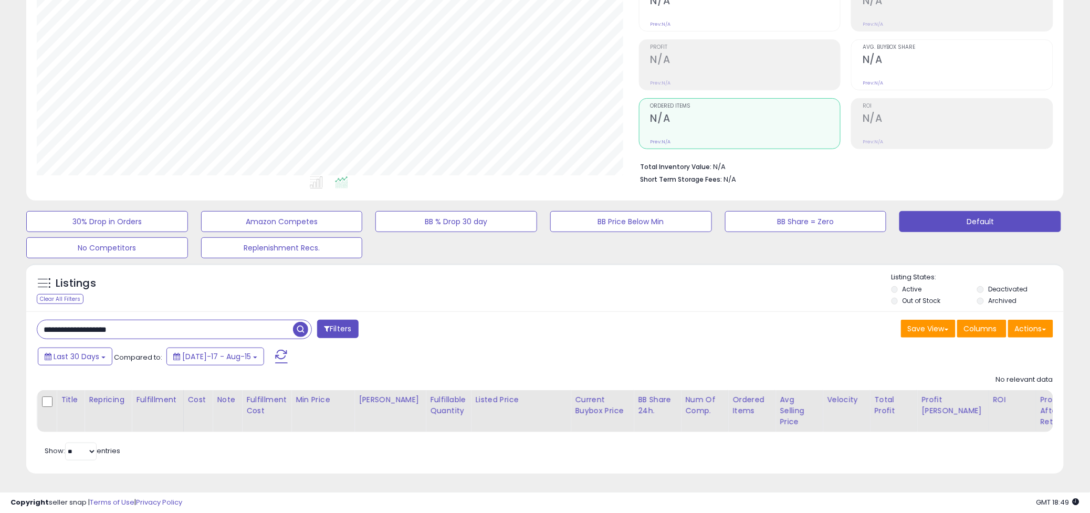
drag, startPoint x: 162, startPoint y: 320, endPoint x: -15, endPoint y: 305, distance: 177.7
click at [0, 305] on html "Unable to login Retrieving listings data.. has not yet accepted the Terms of Us…" at bounding box center [545, 136] width 1090 height 513
paste input "text"
click at [304, 322] on span "button" at bounding box center [300, 329] width 15 height 15
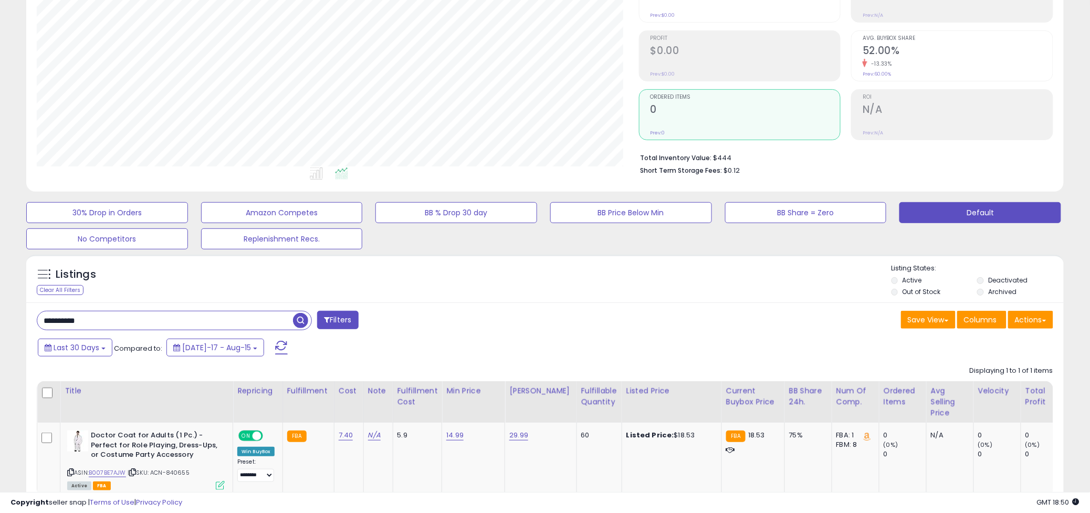
drag, startPoint x: 140, startPoint y: 326, endPoint x: -2, endPoint y: 316, distance: 142.7
click at [0, 316] on html "Unable to login Retrieving listings data.. has not yet accepted the Terms of Us…" at bounding box center [545, 127] width 1090 height 513
paste input "****"
click at [295, 317] on span "button" at bounding box center [300, 320] width 15 height 15
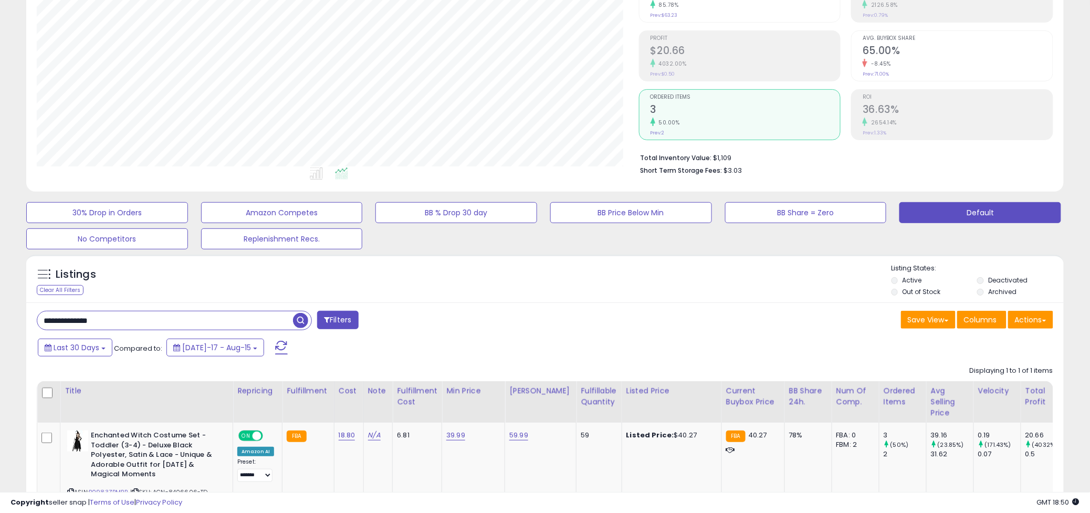
drag, startPoint x: 129, startPoint y: 317, endPoint x: 38, endPoint y: 318, distance: 90.9
click at [0, 323] on html "Unable to login Retrieving listings data.. has not yet accepted the Terms of Us…" at bounding box center [545, 127] width 1090 height 513
paste input "text"
click at [302, 323] on span "button" at bounding box center [300, 320] width 15 height 15
drag, startPoint x: 147, startPoint y: 318, endPoint x: -61, endPoint y: 310, distance: 208.7
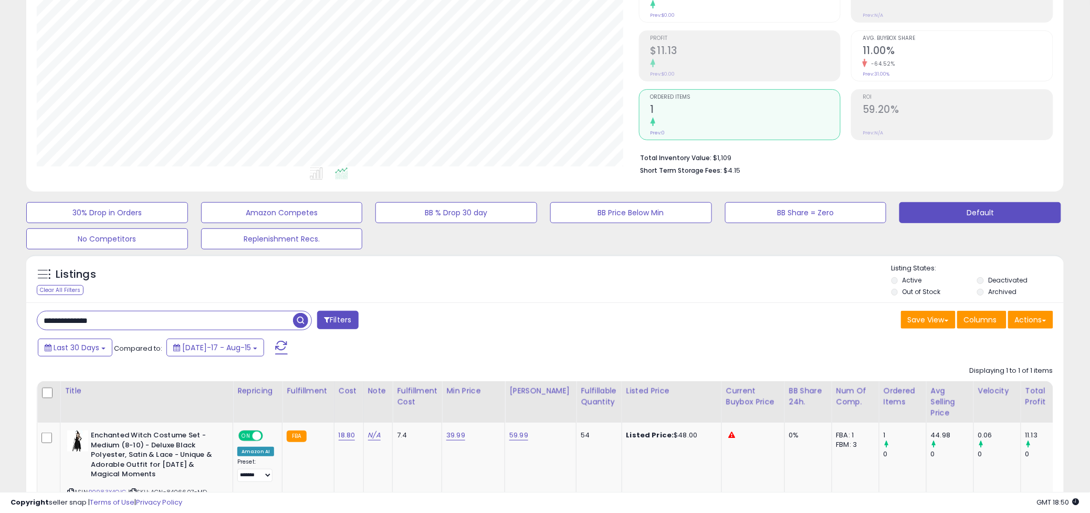
click at [0, 310] on html "Unable to login Retrieving listings data.. has not yet accepted the Terms of Us…" at bounding box center [545, 127] width 1090 height 513
paste input "text"
click at [295, 322] on span "button" at bounding box center [300, 320] width 15 height 15
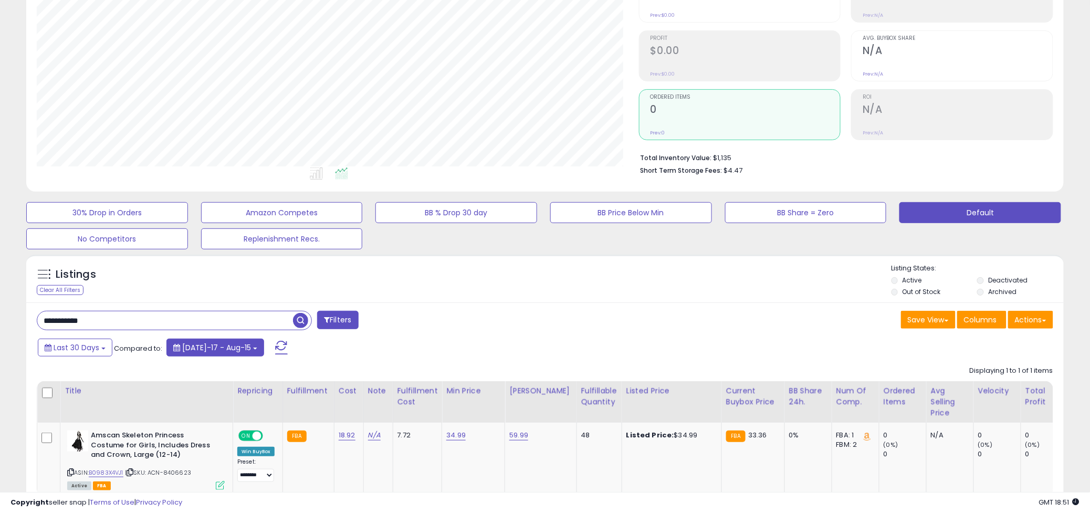
click at [226, 348] on span "[DATE]-17 - Aug-15" at bounding box center [216, 347] width 69 height 11
drag, startPoint x: 150, startPoint y: 320, endPoint x: -35, endPoint y: 321, distance: 184.9
click at [0, 321] on html "Unable to login Retrieving listings data.. has not yet accepted the Terms of Us…" at bounding box center [545, 127] width 1090 height 513
paste input "text"
click at [298, 321] on span "button" at bounding box center [300, 320] width 15 height 15
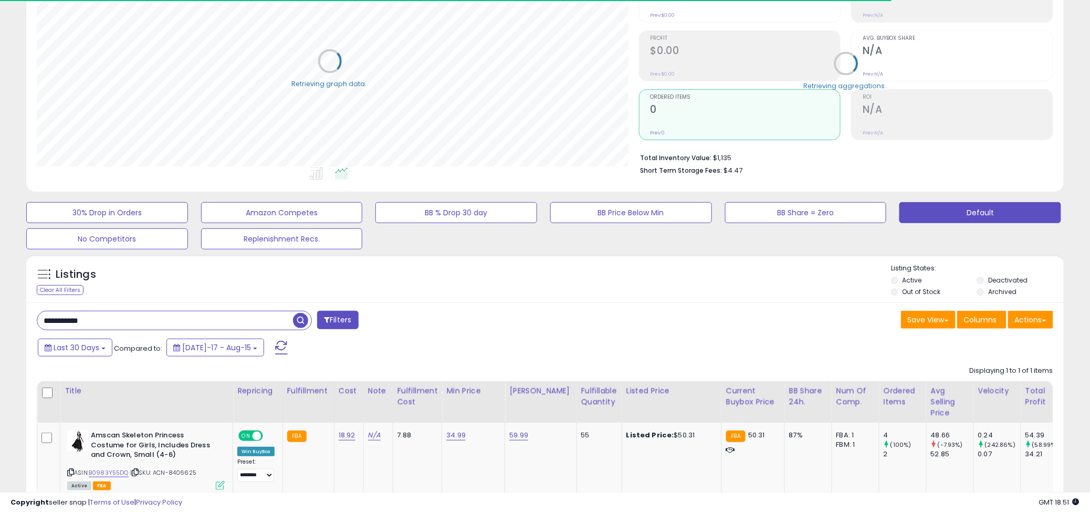
scroll to position [525053, 524665]
drag, startPoint x: 127, startPoint y: 323, endPoint x: -6, endPoint y: 344, distance: 135.1
click at [0, 344] on html "Unable to login Retrieving listings data.. has not yet accepted the Terms of Us…" at bounding box center [545, 127] width 1090 height 513
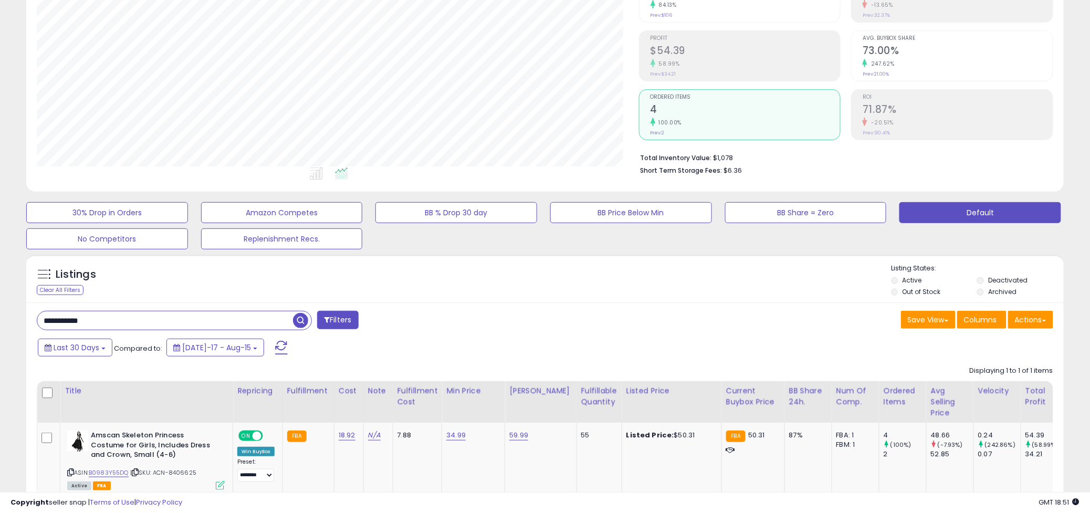
paste input "text"
drag, startPoint x: 105, startPoint y: 324, endPoint x: -28, endPoint y: 332, distance: 133.7
click at [0, 332] on html "Unable to login Retrieving listings data.. has not yet accepted the Terms of Us…" at bounding box center [545, 127] width 1090 height 513
paste input "text"
click at [302, 321] on span "button" at bounding box center [300, 320] width 15 height 15
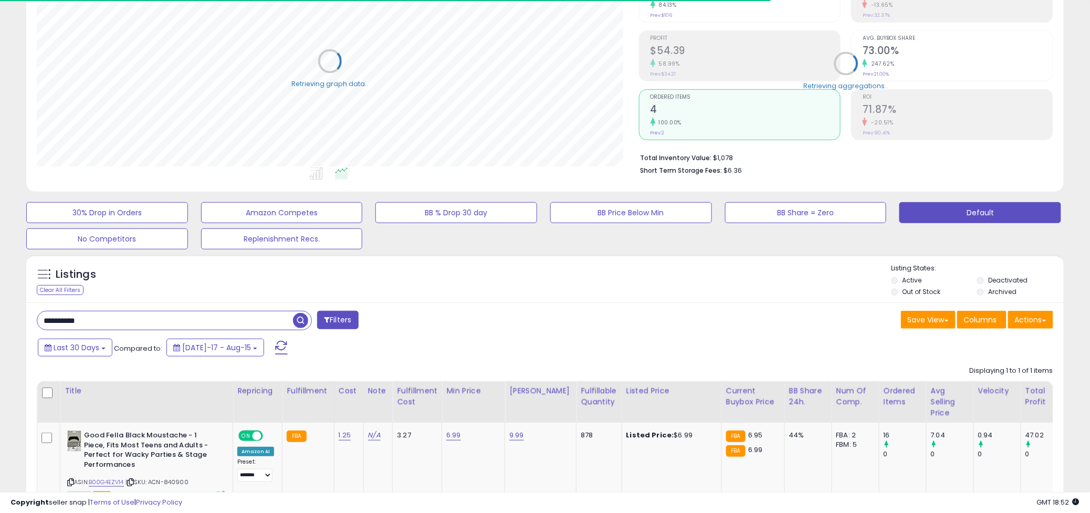
scroll to position [525053, 524665]
drag, startPoint x: 126, startPoint y: 315, endPoint x: 28, endPoint y: 334, distance: 100.0
click at [0, 332] on html "Unable to login Retrieving listings data.. has not yet accepted the Terms of Us…" at bounding box center [545, 127] width 1090 height 513
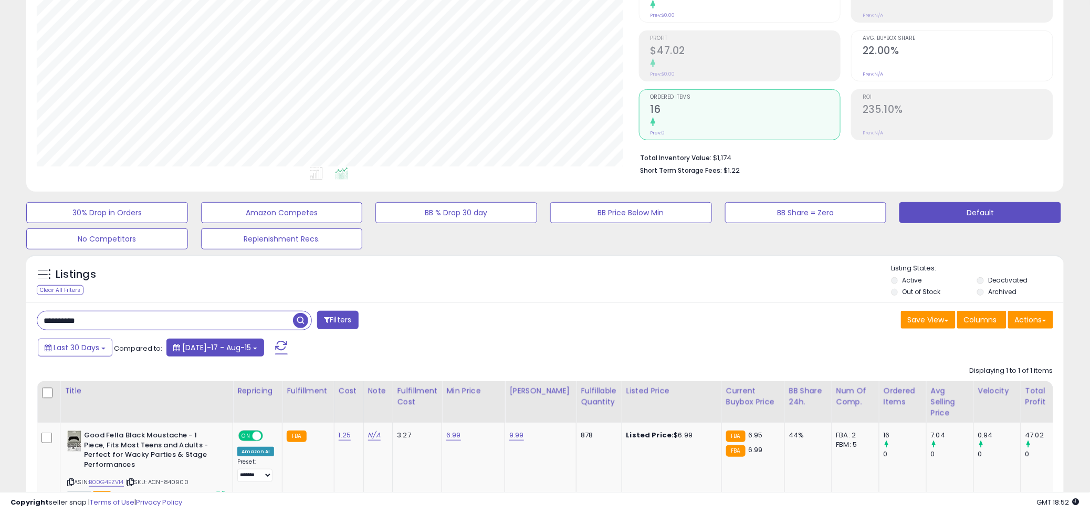
paste input "text"
click at [303, 324] on span "button" at bounding box center [300, 320] width 15 height 15
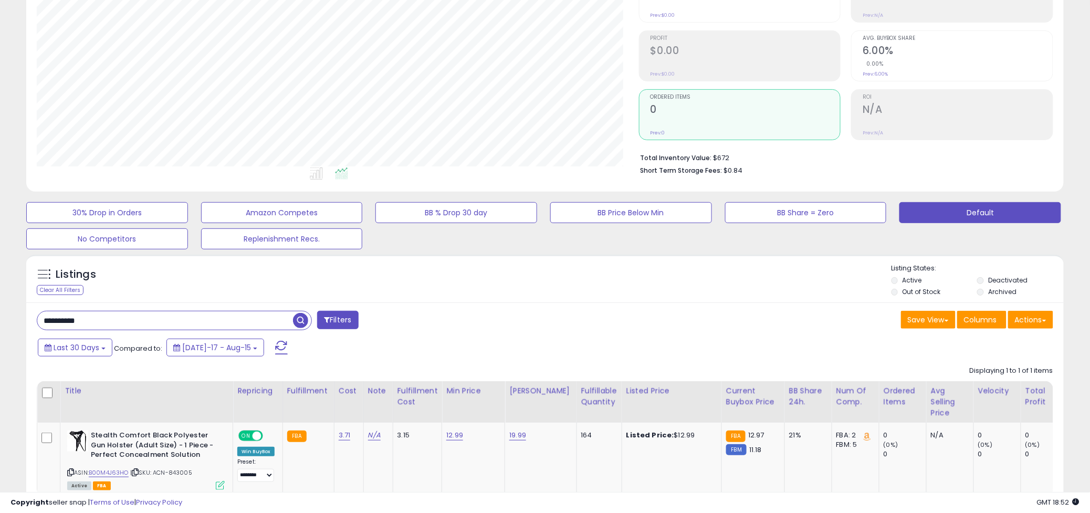
drag, startPoint x: 116, startPoint y: 320, endPoint x: -70, endPoint y: 330, distance: 186.7
click at [0, 330] on html "Unable to login Retrieving listings data.. has not yet accepted the Terms of Us…" at bounding box center [545, 127] width 1090 height 513
paste input "***"
click at [303, 319] on span "button" at bounding box center [300, 320] width 15 height 15
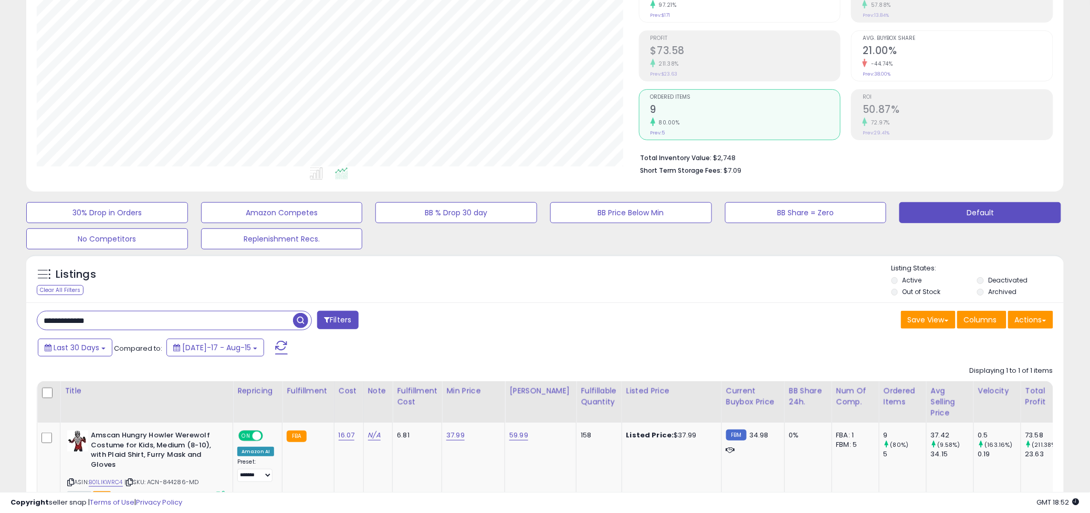
drag, startPoint x: 138, startPoint y: 323, endPoint x: 182, endPoint y: 322, distance: 43.6
click at [0, 324] on html "Unable to login Retrieving listings data.. has not yet accepted the Terms of Us…" at bounding box center [545, 127] width 1090 height 513
paste input "text"
click at [300, 320] on span "button" at bounding box center [300, 320] width 15 height 15
drag, startPoint x: 122, startPoint y: 319, endPoint x: 20, endPoint y: 330, distance: 103.0
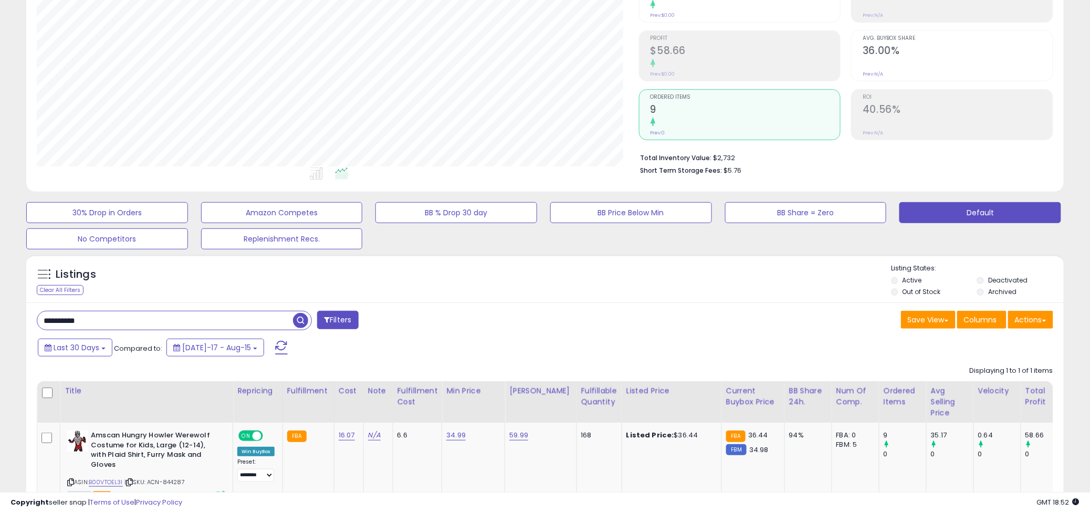
click at [20, 330] on div "Listings Clear All Filters" at bounding box center [545, 406] width 1054 height 312
paste input "text"
click at [303, 320] on span "button" at bounding box center [300, 320] width 15 height 15
drag, startPoint x: 120, startPoint y: 321, endPoint x: -30, endPoint y: 336, distance: 151.0
click at [0, 336] on html "Unable to login Retrieving listings data.. has not yet accepted the Terms of Us…" at bounding box center [545, 127] width 1090 height 513
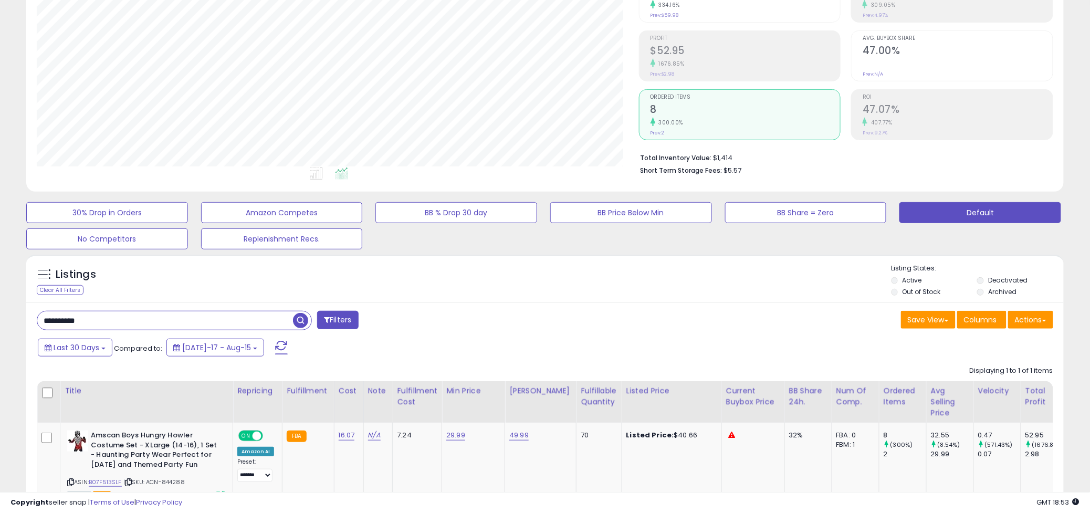
paste input "****"
click at [305, 322] on span "button" at bounding box center [300, 320] width 15 height 15
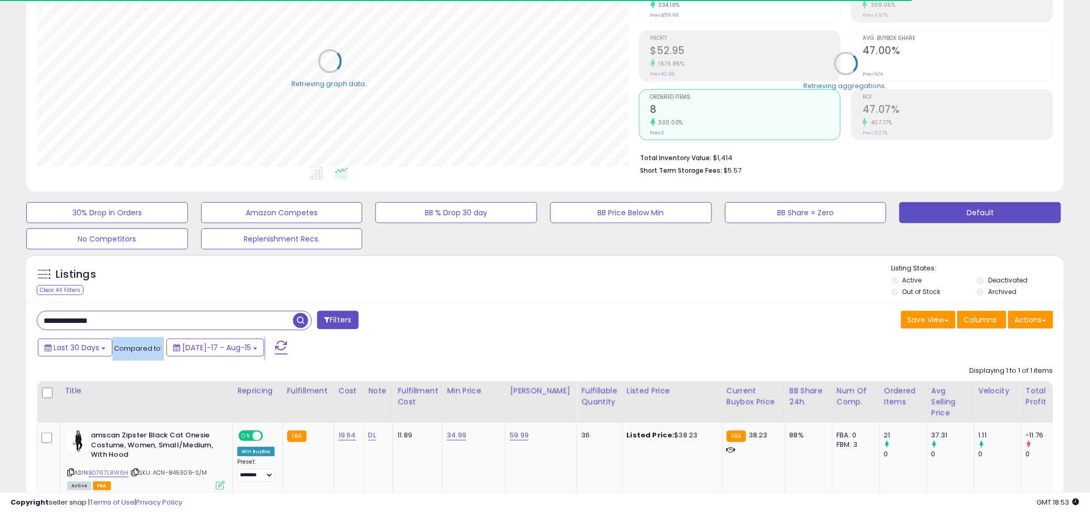
scroll to position [525053, 524665]
drag, startPoint x: 138, startPoint y: 321, endPoint x: -160, endPoint y: 340, distance: 297.9
click at [0, 340] on html "Unable to login Retrieving listings data.. has not yet accepted the Terms of Us…" at bounding box center [545, 127] width 1090 height 513
drag, startPoint x: 139, startPoint y: 322, endPoint x: -62, endPoint y: 330, distance: 200.8
click at [0, 330] on html "Unable to login Retrieving listings data.. has not yet accepted the Terms of Us…" at bounding box center [545, 127] width 1090 height 513
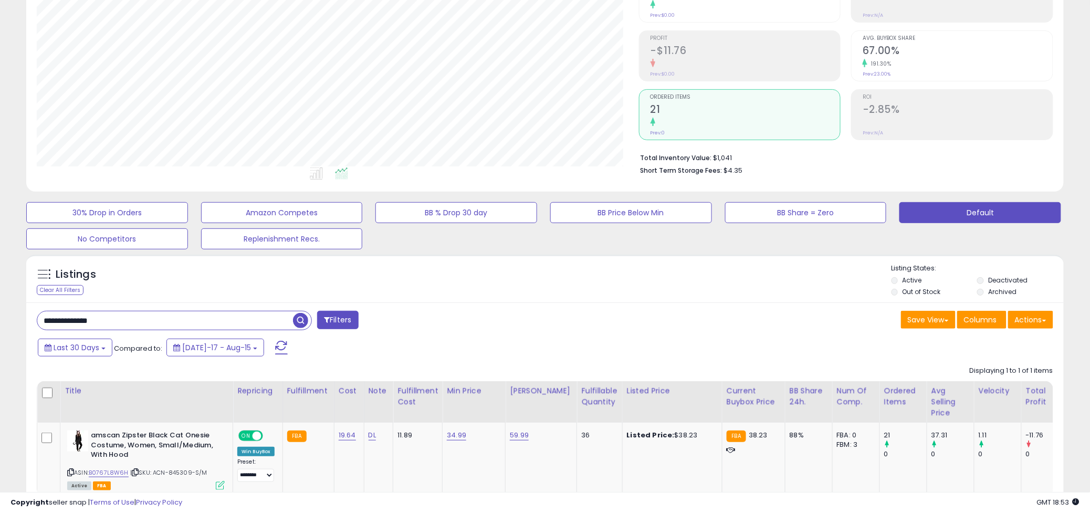
scroll to position [215, 602]
paste input "text"
click at [300, 324] on span "button" at bounding box center [300, 320] width 15 height 15
drag, startPoint x: 142, startPoint y: 323, endPoint x: 19, endPoint y: 331, distance: 123.7
click at [19, 331] on div "Listings Clear All Filters" at bounding box center [545, 411] width 1054 height 322
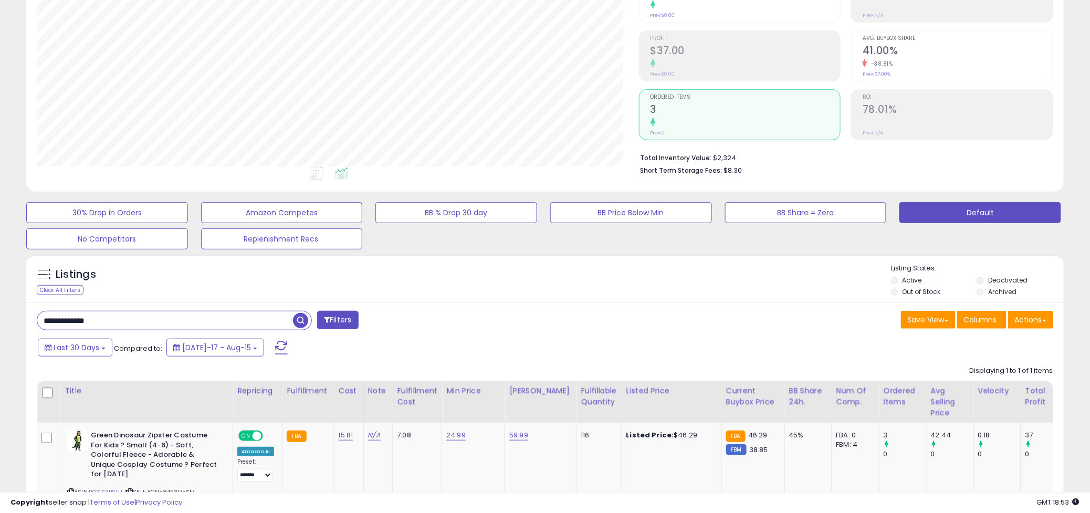
paste input "text"
click at [301, 323] on span "button" at bounding box center [300, 320] width 15 height 15
drag, startPoint x: 122, startPoint y: 323, endPoint x: -117, endPoint y: 359, distance: 242.2
click at [0, 359] on html "Unable to login Retrieving listings data.. has not yet accepted the Terms of Us…" at bounding box center [545, 127] width 1090 height 513
drag, startPoint x: 129, startPoint y: 317, endPoint x: -24, endPoint y: 330, distance: 153.9
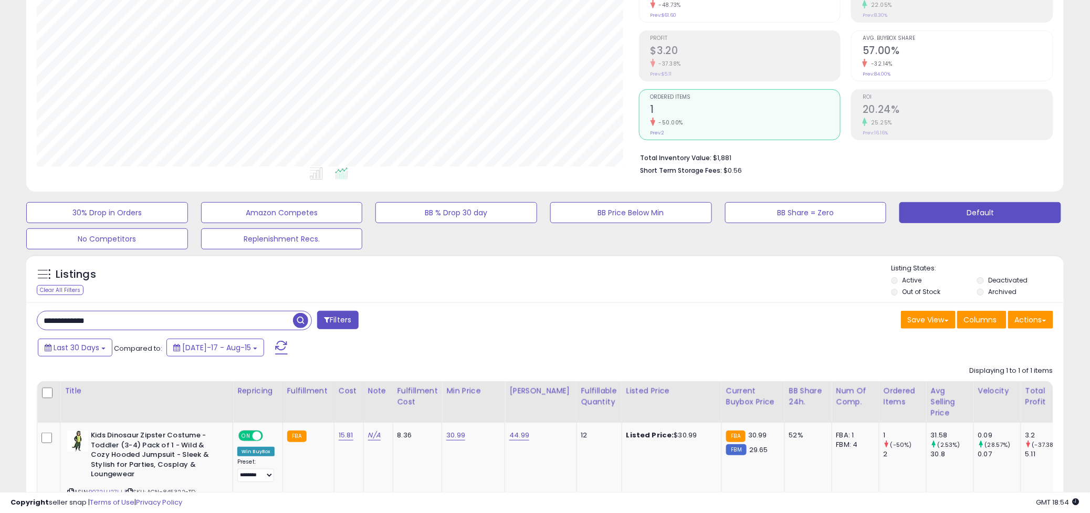
click at [0, 330] on html "Unable to login Retrieving listings data.. has not yet accepted the Terms of Us…" at bounding box center [545, 127] width 1090 height 513
paste input "text"
click at [303, 322] on span "button" at bounding box center [300, 320] width 15 height 15
drag, startPoint x: 138, startPoint y: 318, endPoint x: -11, endPoint y: 333, distance: 149.4
click at [0, 333] on html "Unable to login Retrieving listings data.. has not yet accepted the Terms of Us…" at bounding box center [545, 127] width 1090 height 513
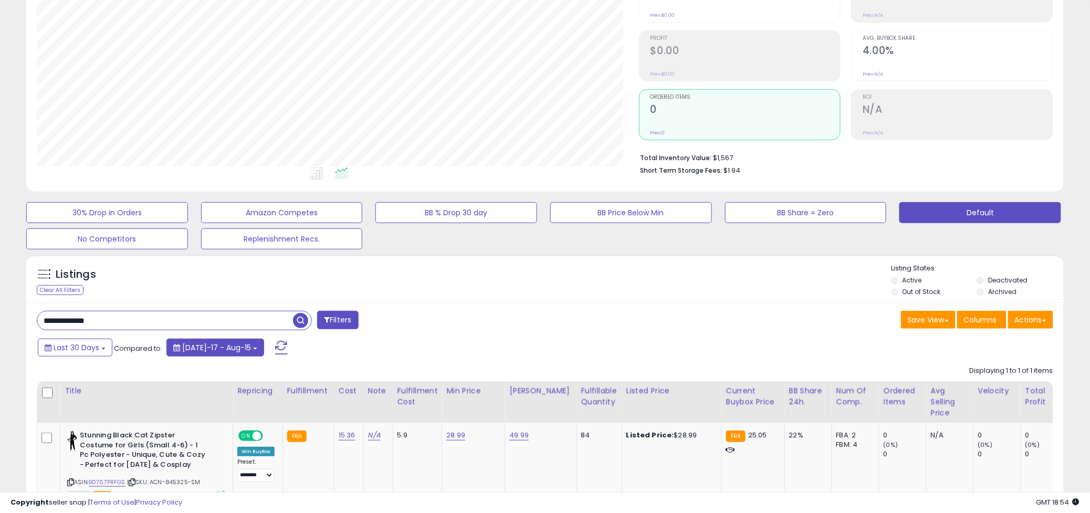
paste input "**"
click at [299, 322] on span "button" at bounding box center [300, 320] width 15 height 15
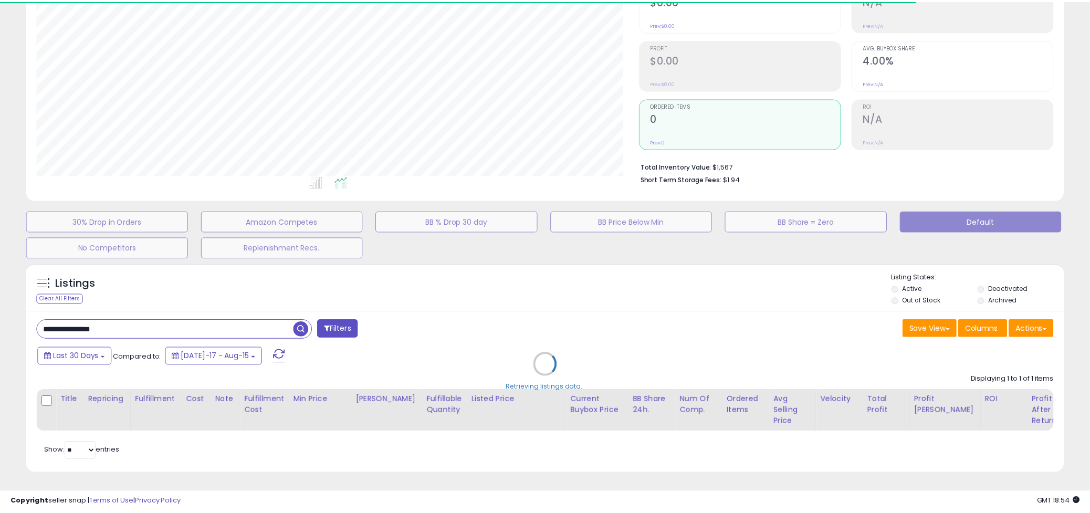
scroll to position [525053, 524665]
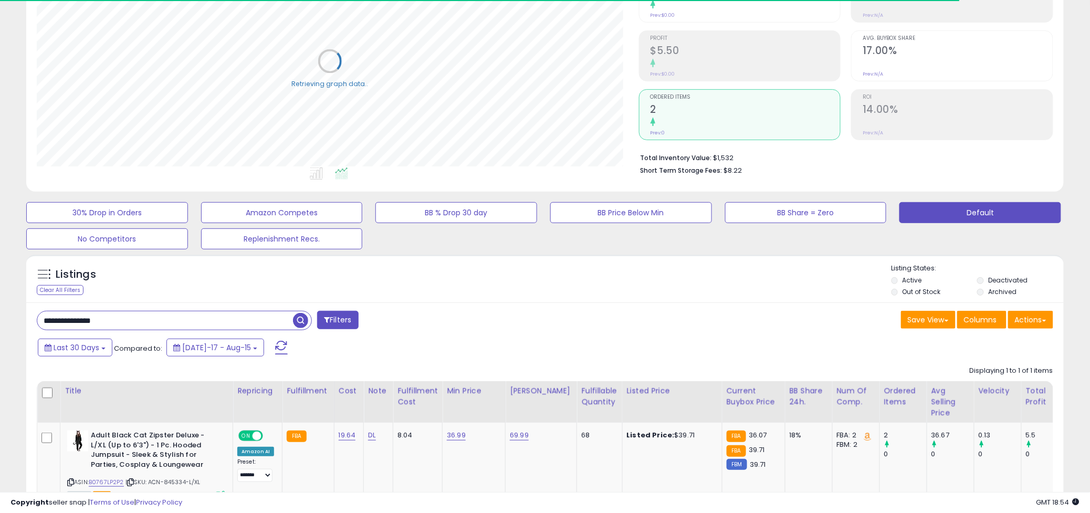
drag, startPoint x: 132, startPoint y: 318, endPoint x: 37, endPoint y: 312, distance: 94.7
click at [0, 321] on html "Unable to login Retrieving listings data.. has not yet accepted the Terms of Us…" at bounding box center [545, 127] width 1090 height 513
paste input "*"
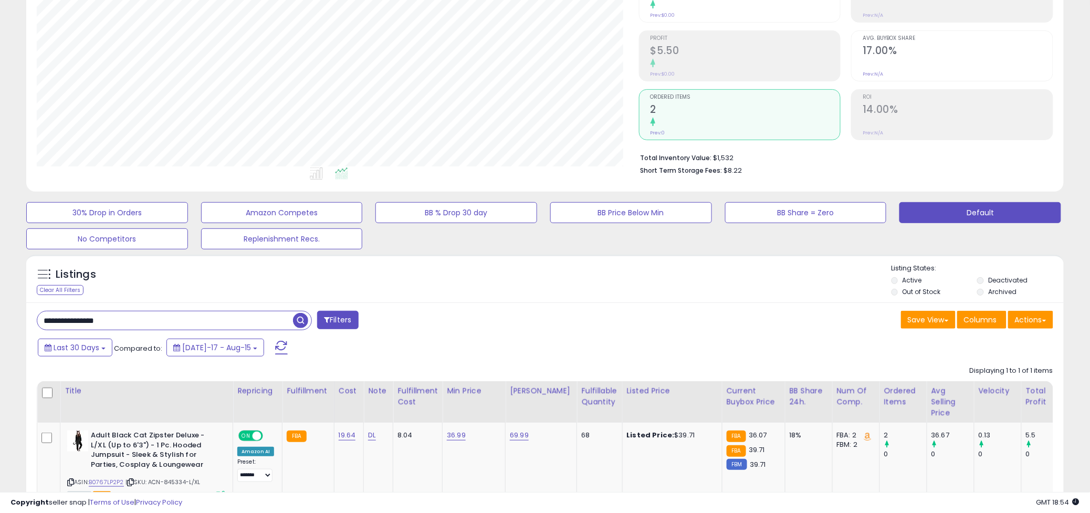
click at [305, 323] on span "button" at bounding box center [300, 320] width 15 height 15
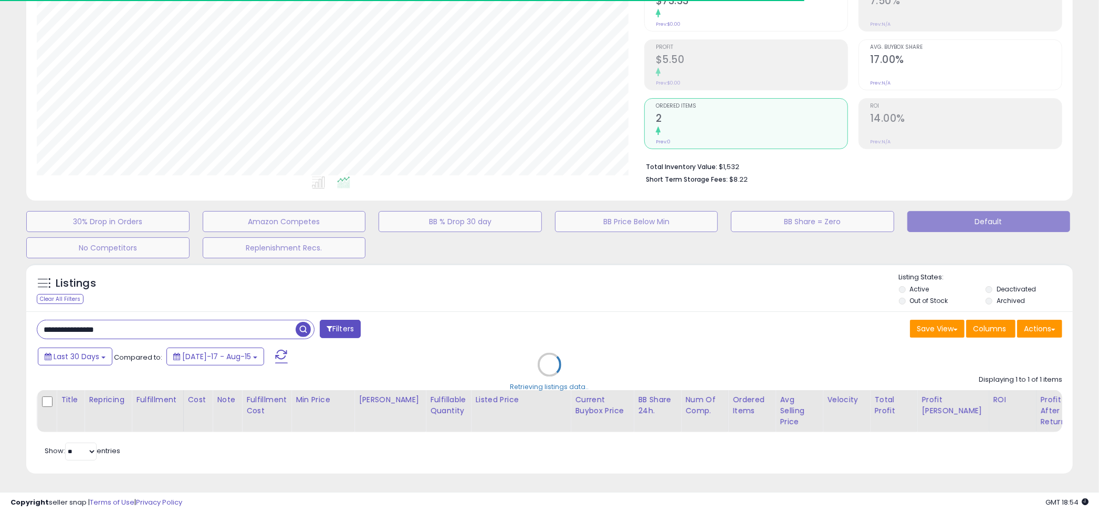
drag, startPoint x: 155, startPoint y: 315, endPoint x: 12, endPoint y: 324, distance: 143.6
click at [12, 324] on div "**********" at bounding box center [549, 206] width 1089 height 562
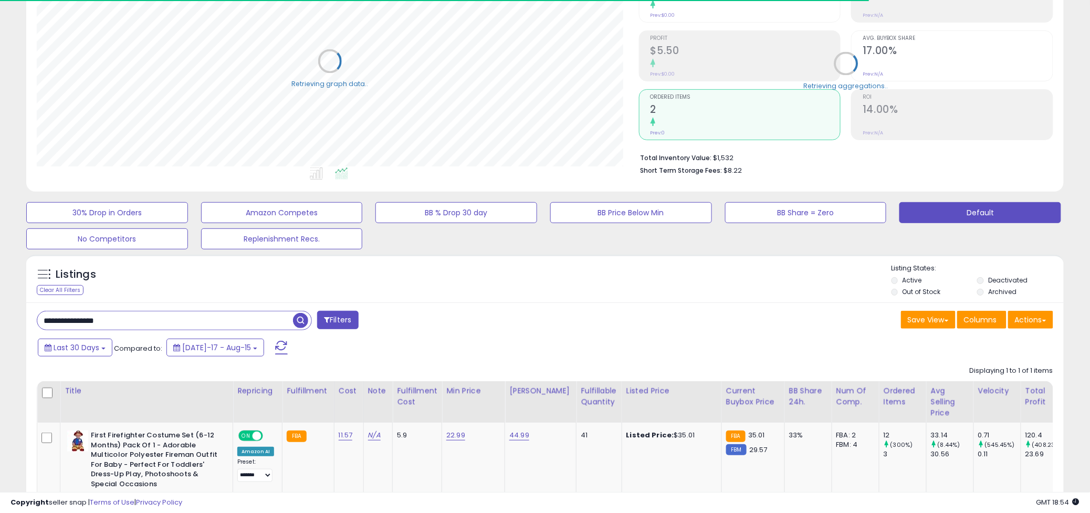
drag, startPoint x: 154, startPoint y: 323, endPoint x: 5, endPoint y: 326, distance: 149.2
click at [6, 326] on div "**********" at bounding box center [545, 248] width 1080 height 665
paste input "text"
click at [301, 324] on span "button" at bounding box center [300, 320] width 15 height 15
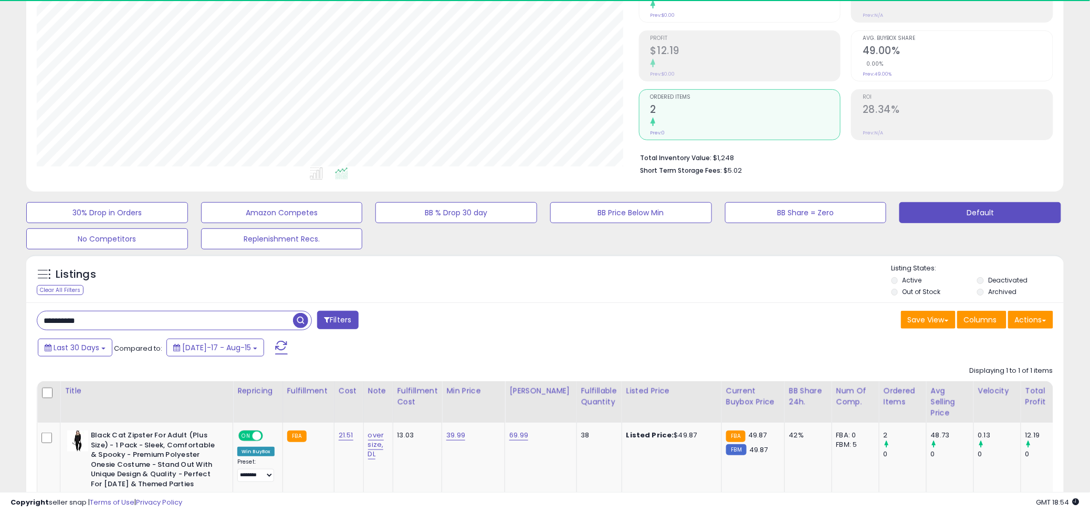
scroll to position [215, 602]
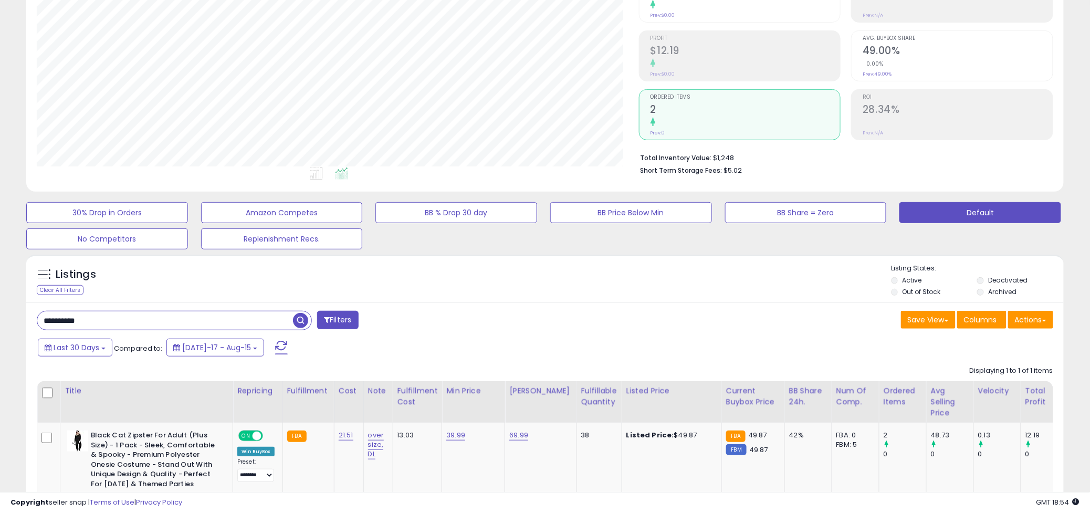
drag, startPoint x: 116, startPoint y: 317, endPoint x: -78, endPoint y: 332, distance: 193.9
click at [0, 332] on html "Unable to login Retrieving listings data.. has not yet accepted the Terms of Us…" at bounding box center [545, 127] width 1090 height 513
paste input "***"
click at [297, 324] on span "button" at bounding box center [300, 320] width 15 height 15
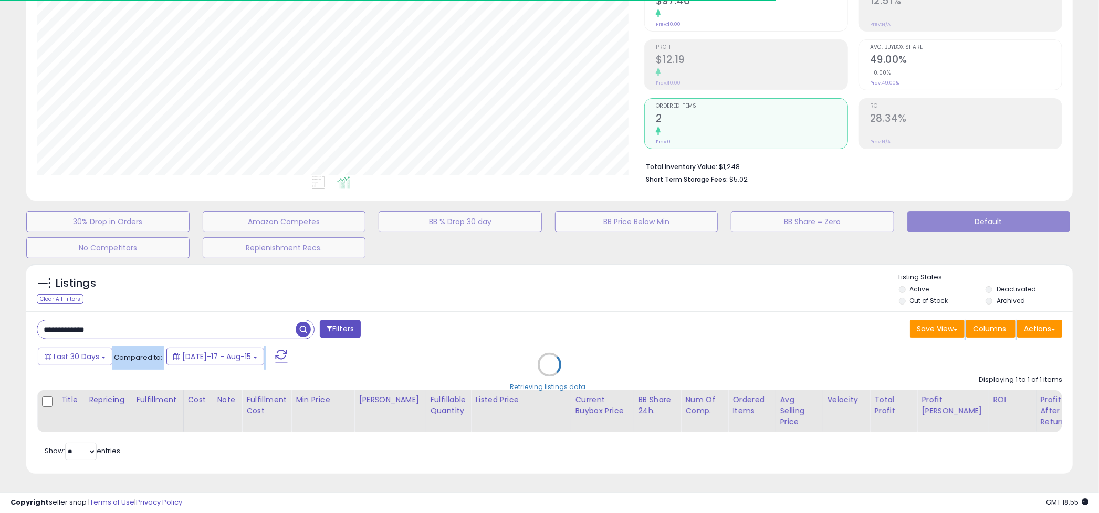
drag, startPoint x: 89, startPoint y: 320, endPoint x: -23, endPoint y: 326, distance: 112.5
click at [0, 326] on html "Unable to login Retrieving listings data.. has not yet accepted the Terms of Us…" at bounding box center [549, 136] width 1099 height 513
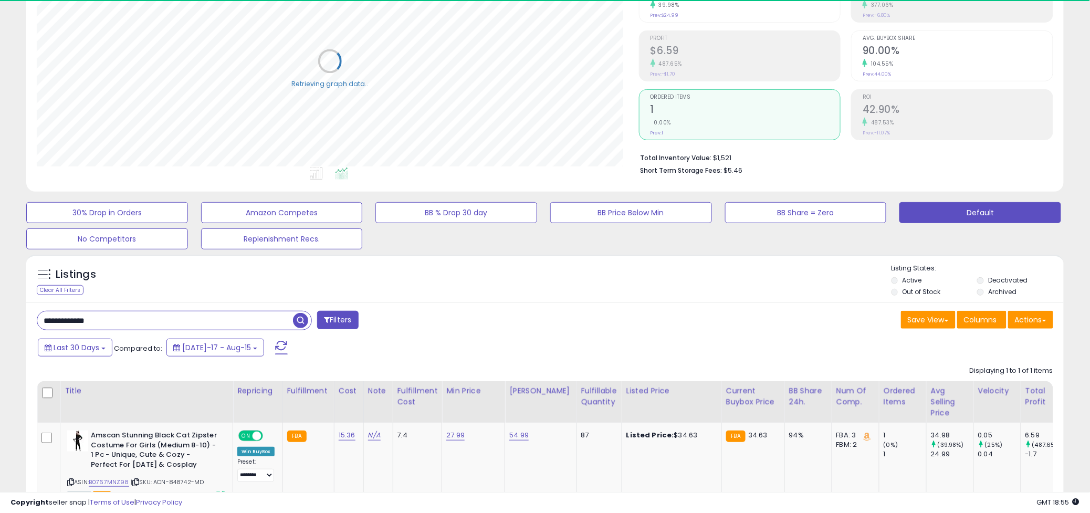
drag, startPoint x: 139, startPoint y: 319, endPoint x: -28, endPoint y: 327, distance: 166.7
click at [0, 327] on html "Unable to login Retrieving listings data.. has not yet accepted the Terms of Us…" at bounding box center [545, 127] width 1090 height 513
paste input "text"
click at [296, 324] on span "button" at bounding box center [300, 320] width 15 height 15
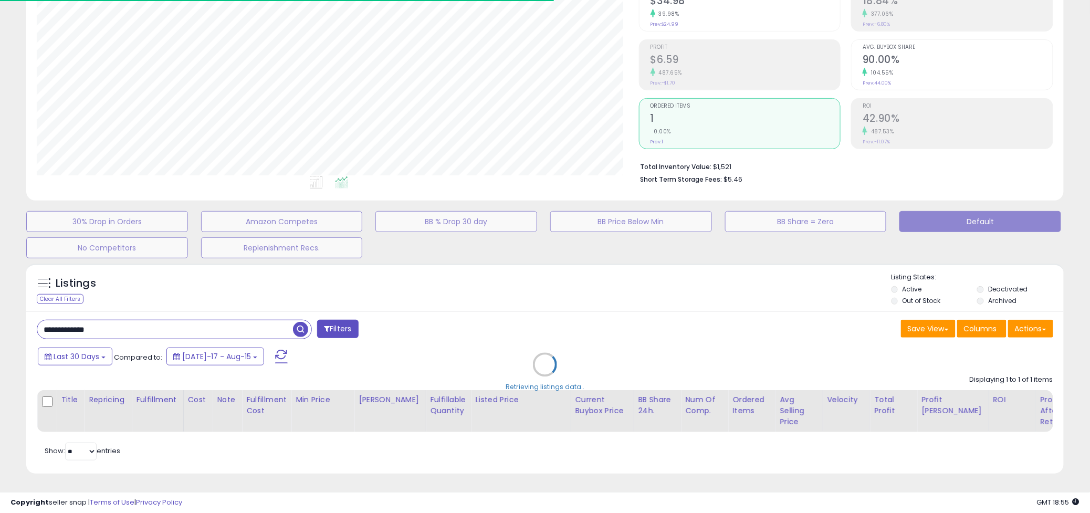
scroll to position [215, 602]
drag, startPoint x: 118, startPoint y: 318, endPoint x: 16, endPoint y: 324, distance: 102.1
click at [16, 324] on div "**********" at bounding box center [545, 206] width 1080 height 562
click at [122, 315] on div "Retrieving listings data.." at bounding box center [545, 372] width 1054 height 228
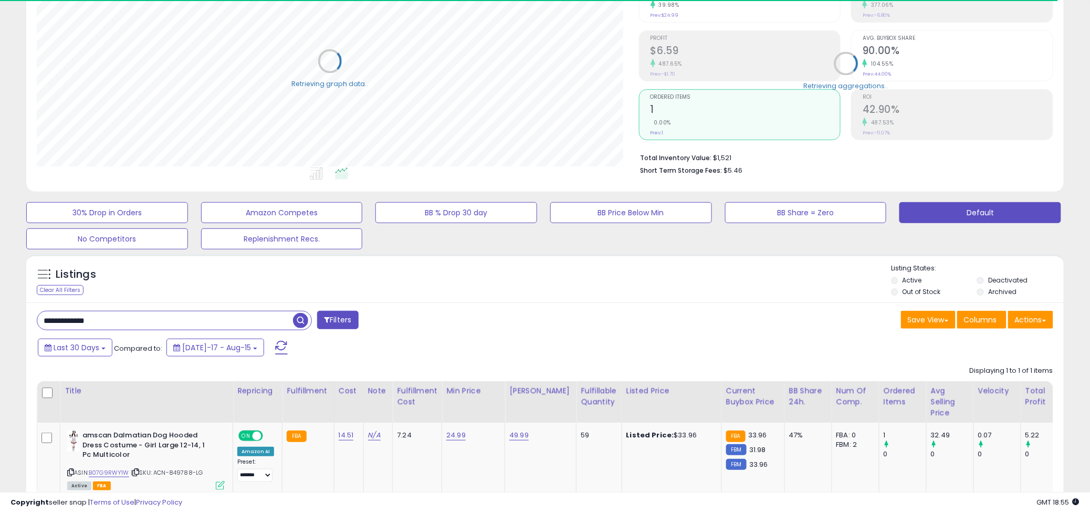
drag, startPoint x: 119, startPoint y: 317, endPoint x: -8, endPoint y: 316, distance: 127.1
click at [0, 316] on html "Unable to login Retrieving listings data.. has not yet accepted the Terms of Us…" at bounding box center [545, 127] width 1090 height 513
paste input "text"
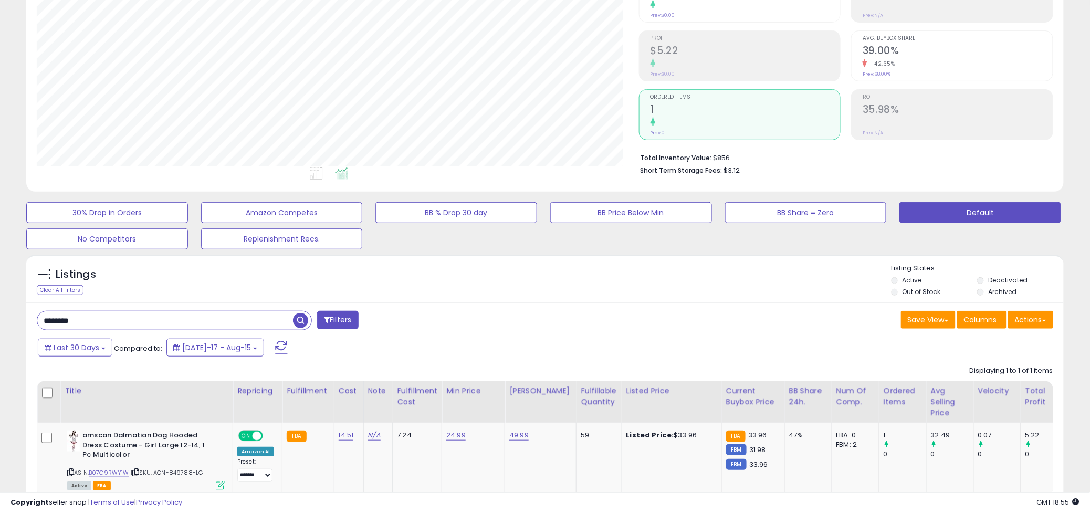
drag, startPoint x: 302, startPoint y: 324, endPoint x: 291, endPoint y: 326, distance: 11.2
click at [302, 324] on span "button" at bounding box center [300, 320] width 15 height 15
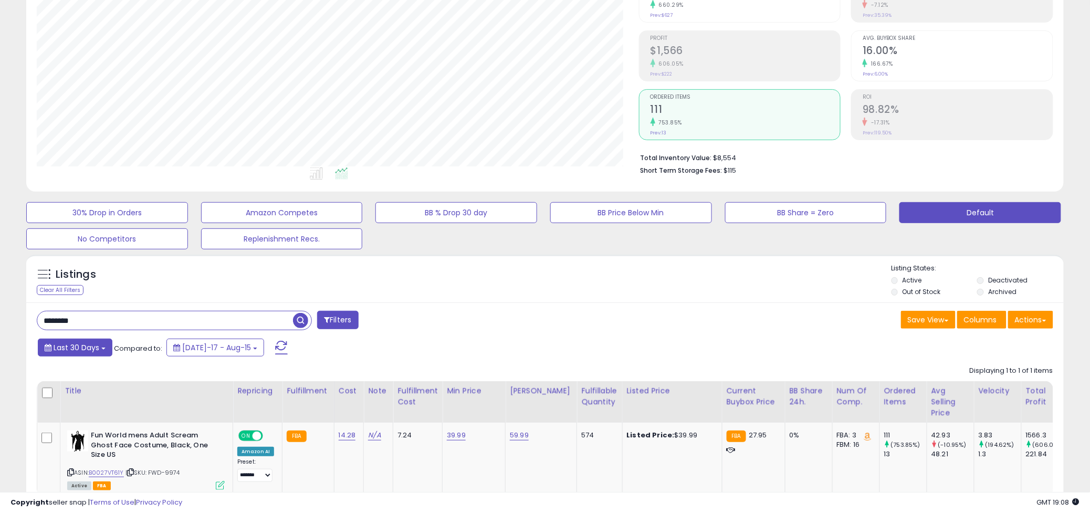
drag, startPoint x: 172, startPoint y: 429, endPoint x: 82, endPoint y: 353, distance: 117.8
click at [172, 428] on td "Fun World mens Adult Scream Ghost Face Costume, Black, One Size US ASIN: B0027V…" at bounding box center [146, 460] width 173 height 74
drag, startPoint x: 99, startPoint y: 323, endPoint x: 35, endPoint y: 326, distance: 63.6
click at [12, 328] on div "**********" at bounding box center [545, 234] width 1080 height 636
paste input "***"
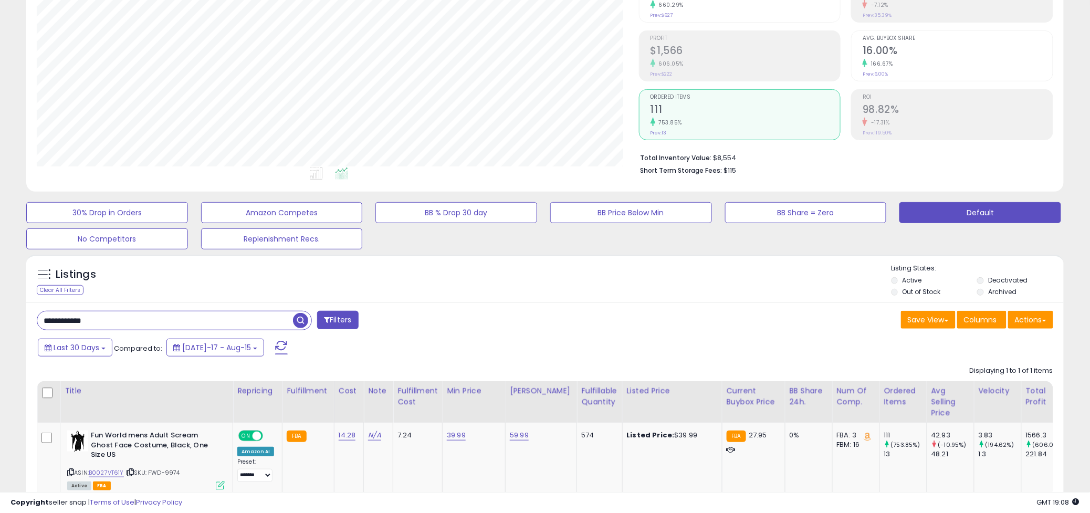
click at [296, 321] on span "button" at bounding box center [300, 320] width 15 height 15
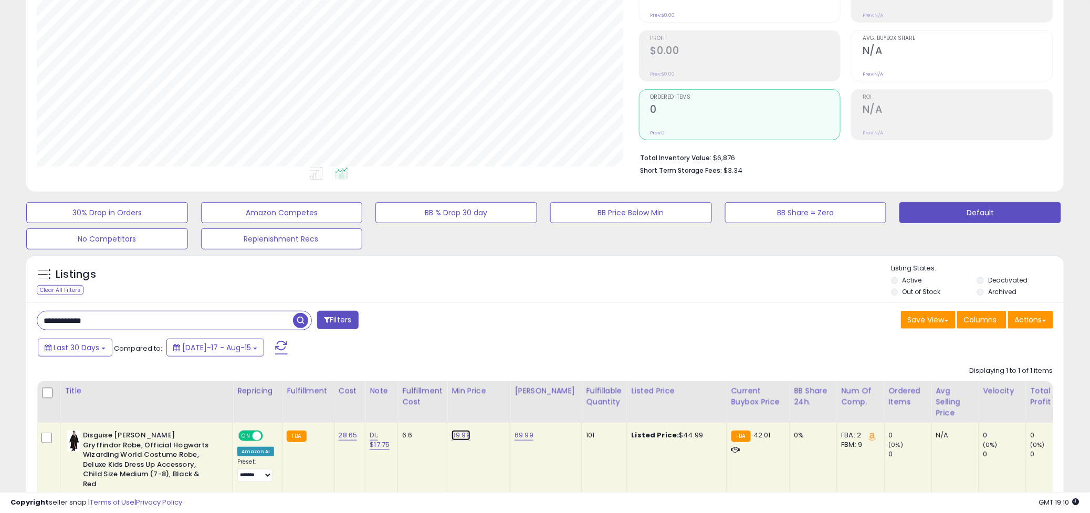
click at [463, 438] on link "39.99" at bounding box center [461, 435] width 19 height 11
click at [444, 323] on div "**********" at bounding box center [287, 321] width 516 height 21
click at [518, 412] on button "button" at bounding box center [510, 409] width 18 height 16
drag, startPoint x: 124, startPoint y: 327, endPoint x: -40, endPoint y: 292, distance: 168.8
click at [0, 292] on html "Unable to login Retrieving listings data.. has not yet accepted the Terms of Us…" at bounding box center [545, 127] width 1090 height 513
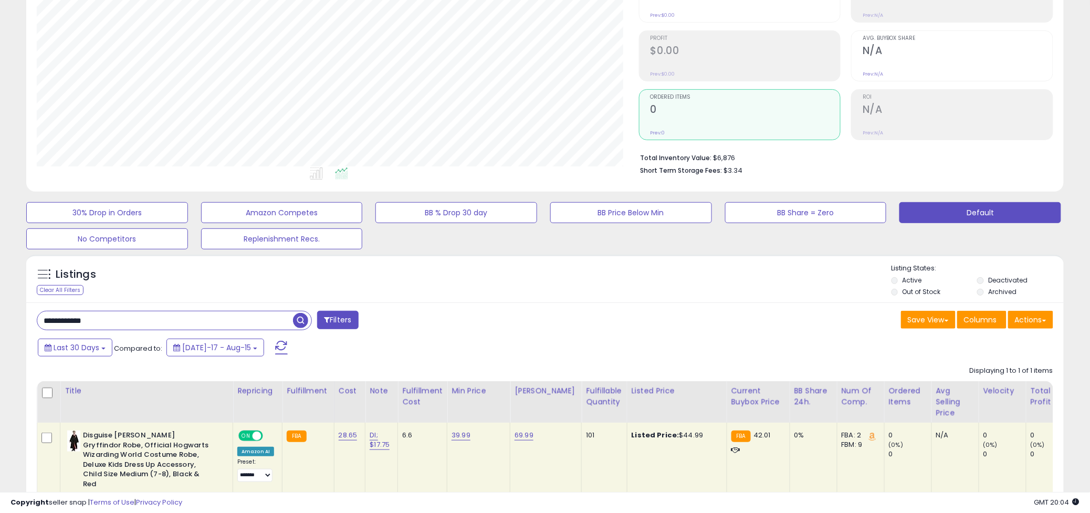
paste input "text"
click at [300, 324] on span "button" at bounding box center [300, 320] width 15 height 15
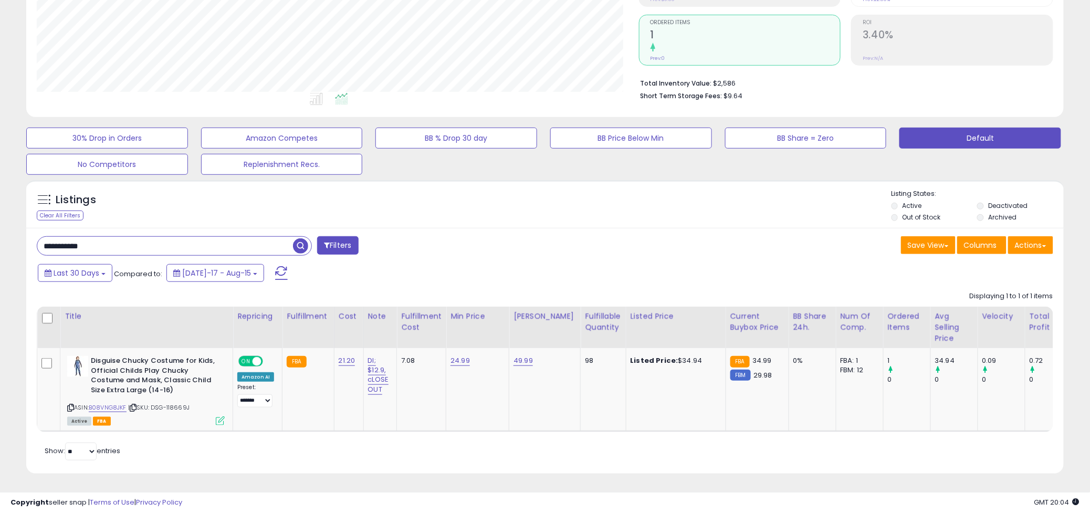
drag, startPoint x: 99, startPoint y: 239, endPoint x: -17, endPoint y: 238, distance: 115.6
click at [0, 238] on html "Unable to login Retrieving listings data.. has not yet accepted the Terms of Us…" at bounding box center [545, 53] width 1090 height 513
paste input "text"
click at [296, 239] on span "button" at bounding box center [300, 245] width 15 height 15
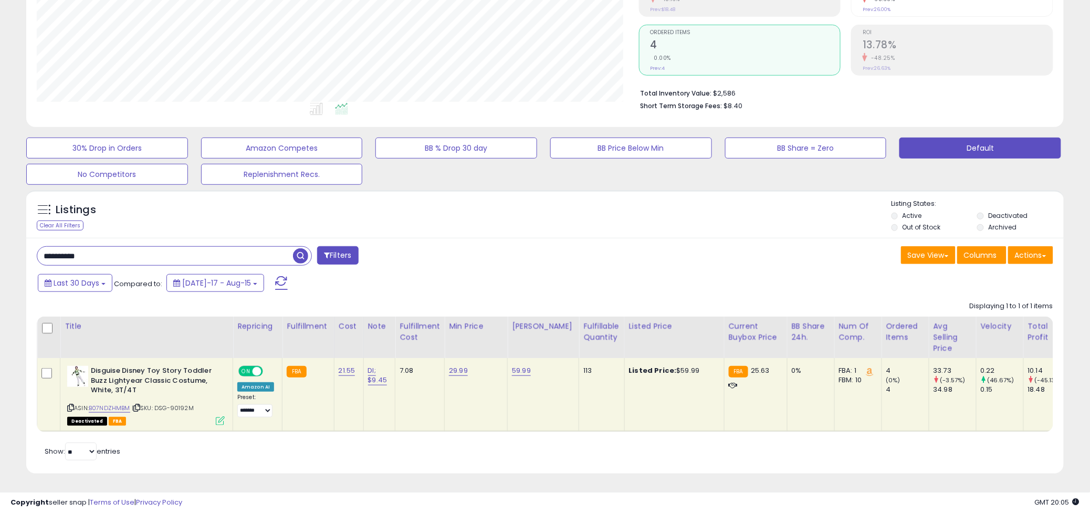
drag, startPoint x: 104, startPoint y: 239, endPoint x: -85, endPoint y: 247, distance: 189.3
click at [0, 247] on html "Unable to login Retrieving listings data.. has not yet accepted the Terms of Us…" at bounding box center [545, 63] width 1090 height 513
paste input "*"
click at [303, 248] on span "button" at bounding box center [300, 255] width 15 height 15
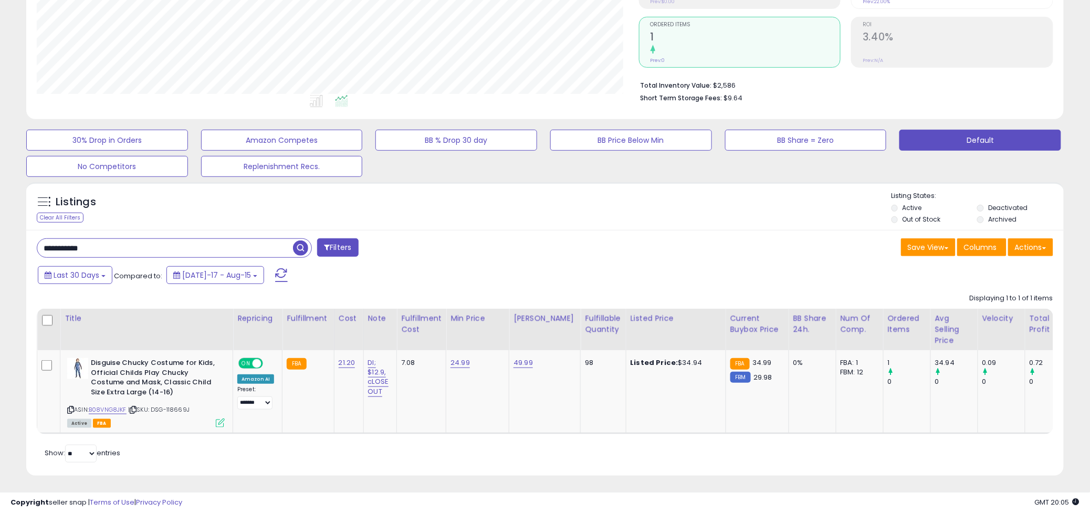
scroll to position [212, 0]
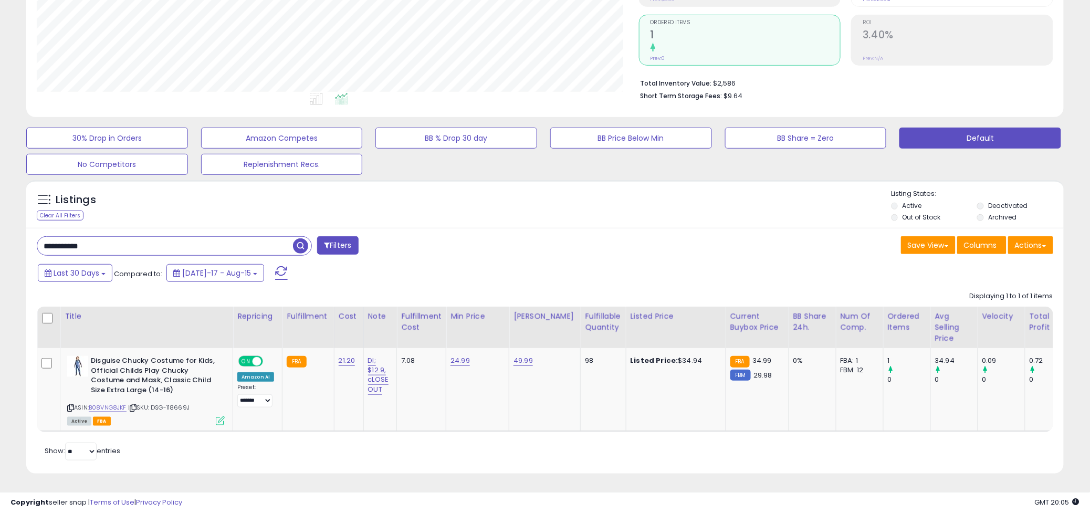
drag, startPoint x: 132, startPoint y: 237, endPoint x: -28, endPoint y: 258, distance: 161.6
click at [0, 258] on html "Unable to login Retrieving listings data.. has not yet accepted the Terms of Us…" at bounding box center [545, 53] width 1090 height 513
paste input "text"
type input "**********"
click at [306, 238] on span "button" at bounding box center [300, 245] width 15 height 15
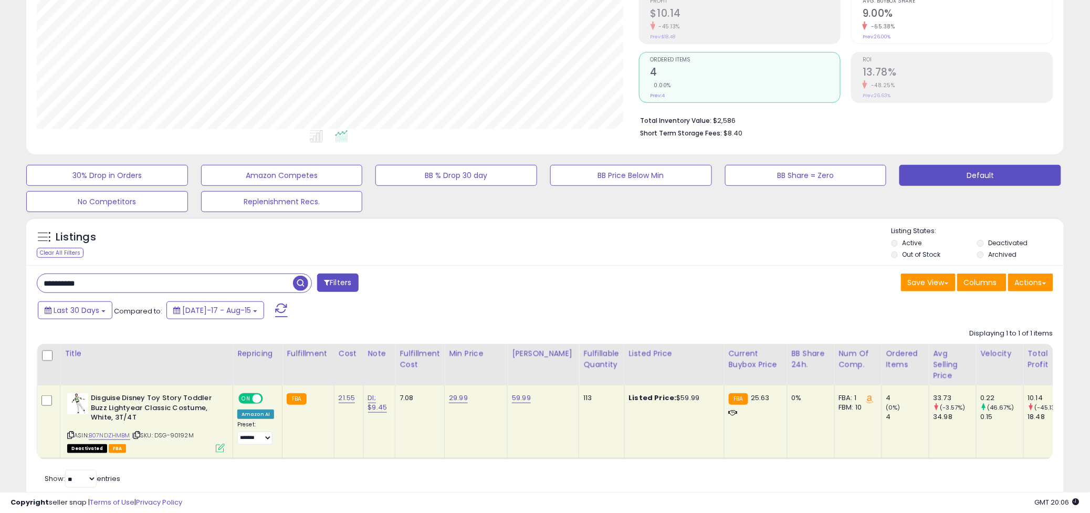
scroll to position [202, 0]
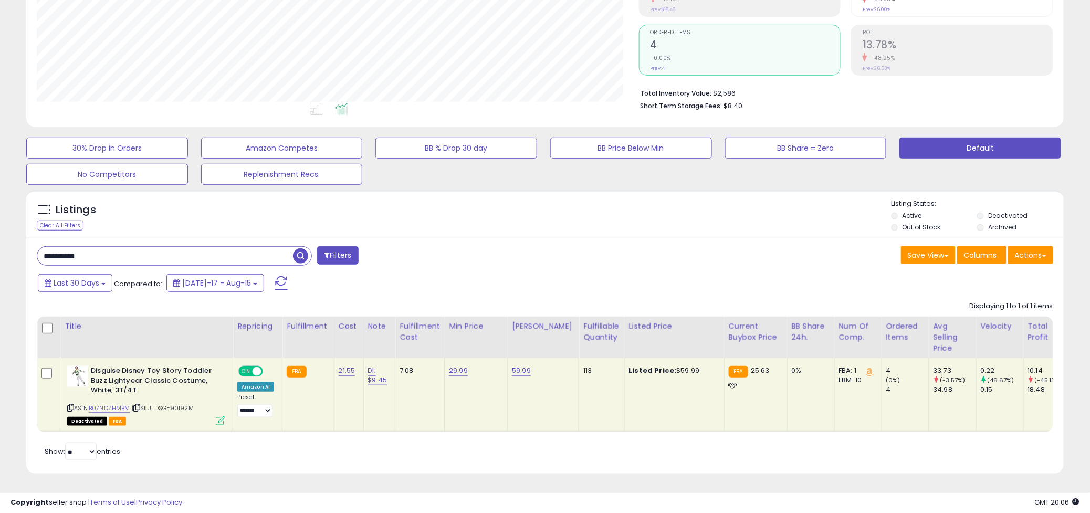
click at [293, 247] on button "button" at bounding box center [302, 255] width 19 height 16
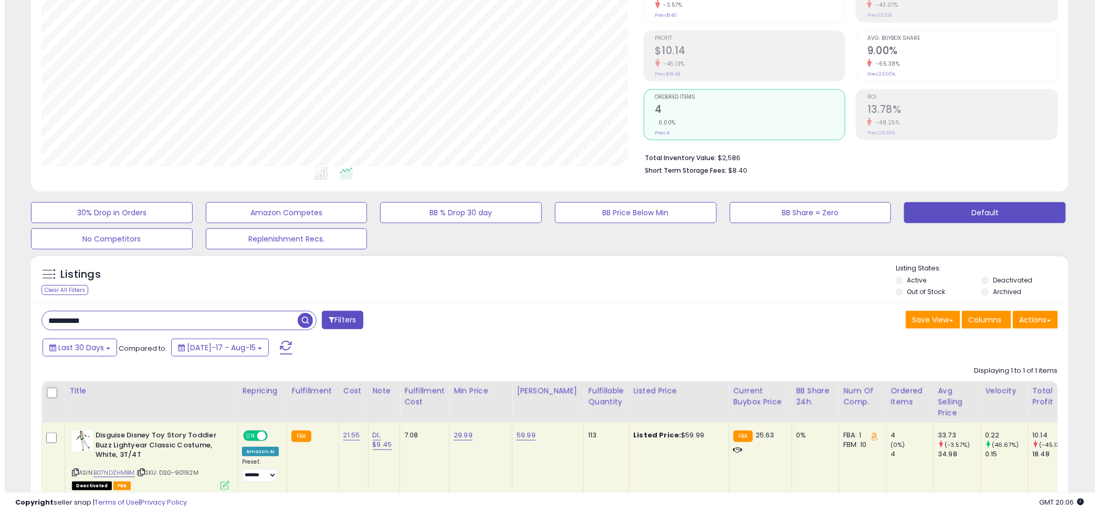
scroll to position [215, 602]
drag, startPoint x: 119, startPoint y: 323, endPoint x: -57, endPoint y: 334, distance: 176.8
click at [0, 334] on html "Unable to login Retrieving listings data.. has not yet accepted the Terms of Us…" at bounding box center [545, 127] width 1090 height 513
paste input "*"
type input "**********"
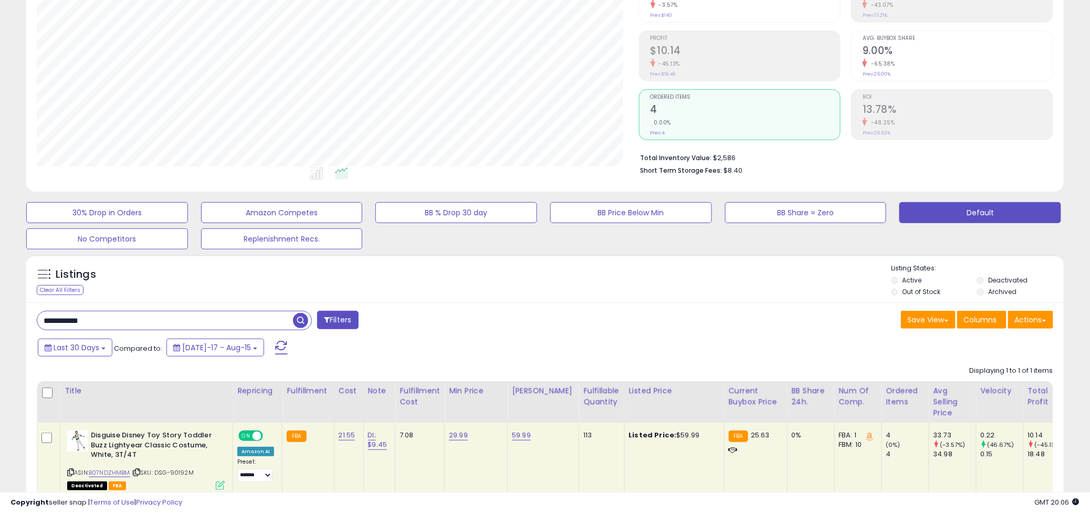
click at [300, 322] on span "button" at bounding box center [300, 320] width 15 height 15
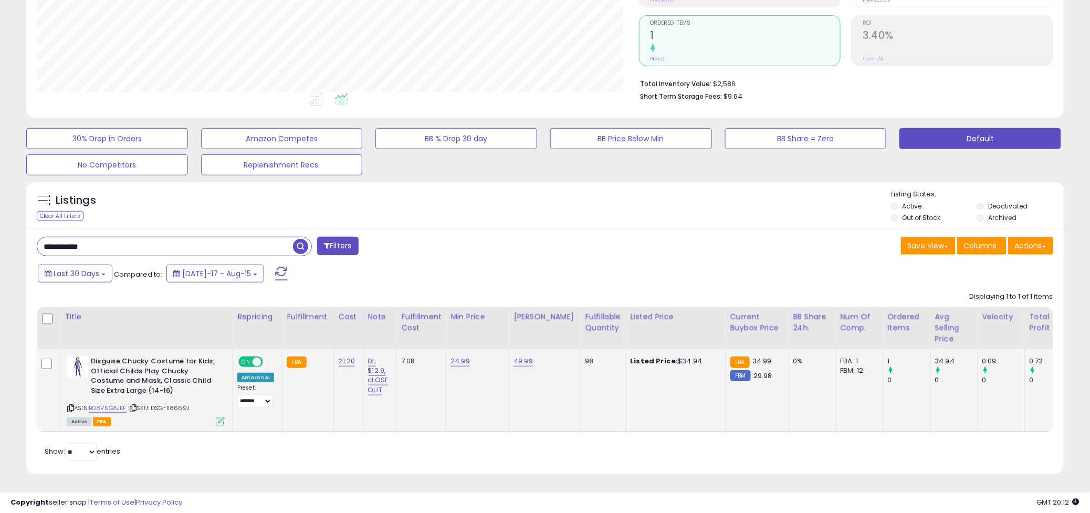
scroll to position [212, 0]
click at [517, 400] on td "49.99" at bounding box center [545, 389] width 71 height 83
